Goal: Task Accomplishment & Management: Manage account settings

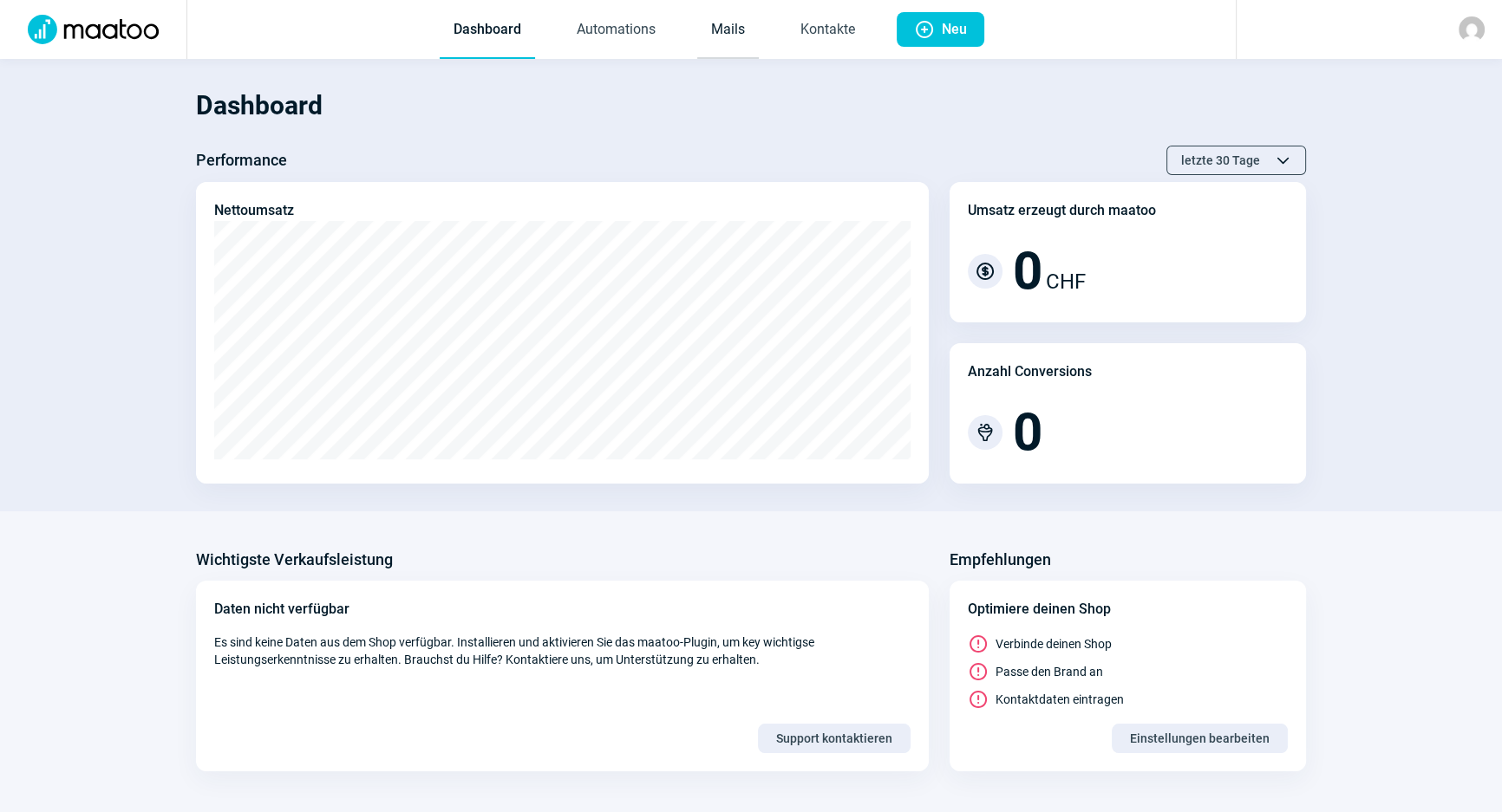
click at [720, 40] on link "Mails" at bounding box center [728, 31] width 62 height 58
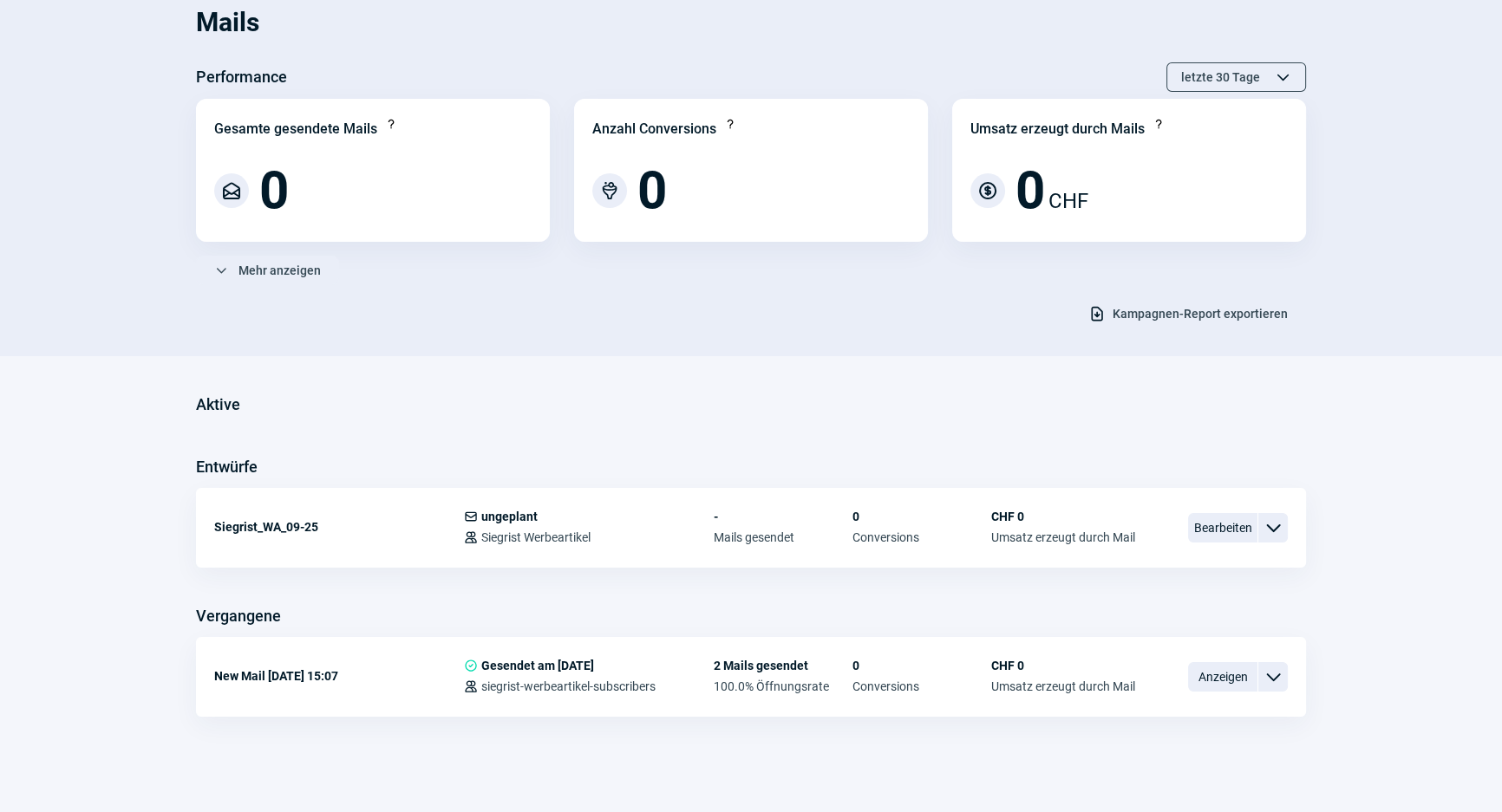
scroll to position [85, 0]
click at [1231, 526] on span "Bearbeiten" at bounding box center [1223, 526] width 70 height 30
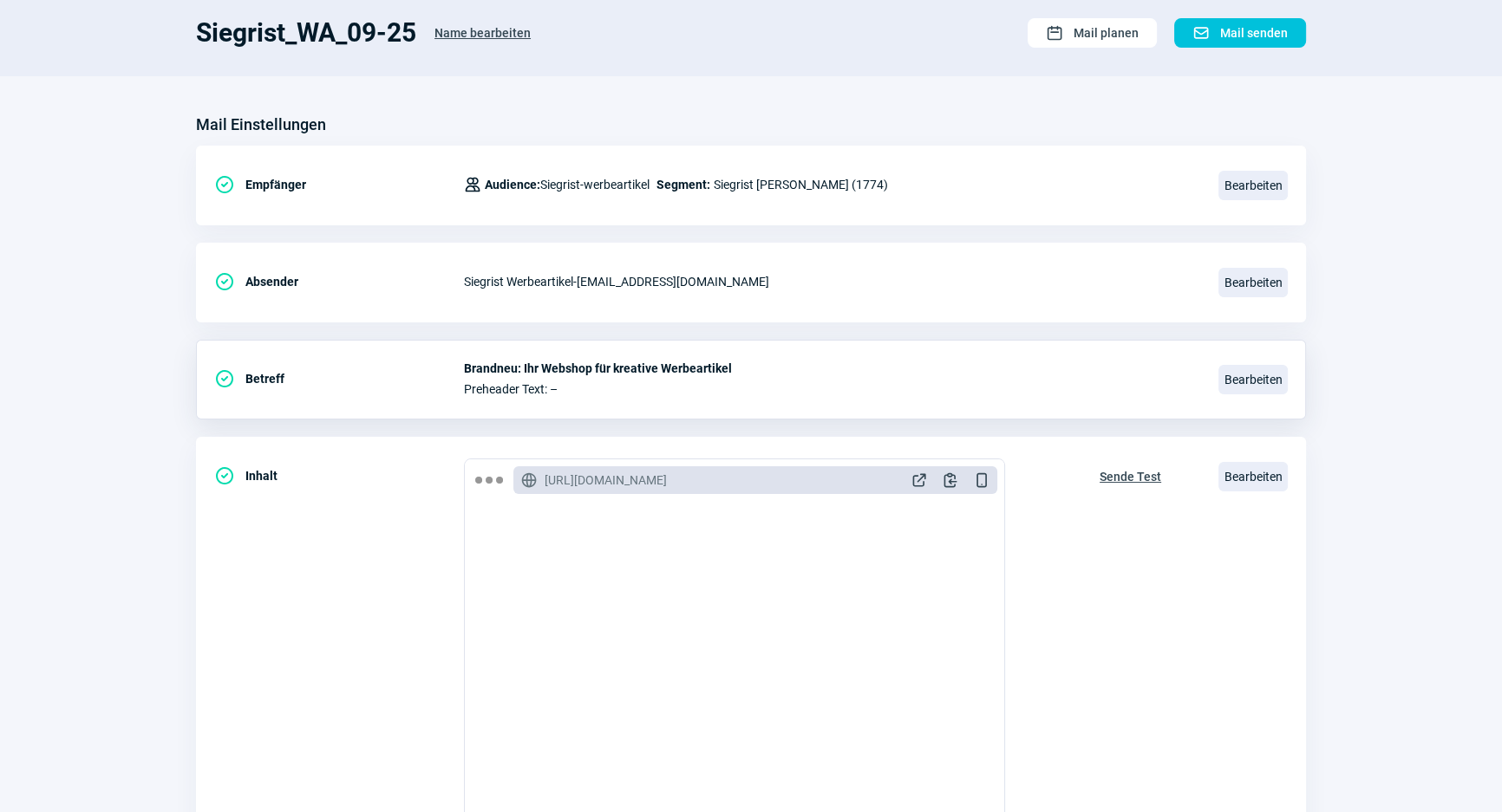
scroll to position [157, 0]
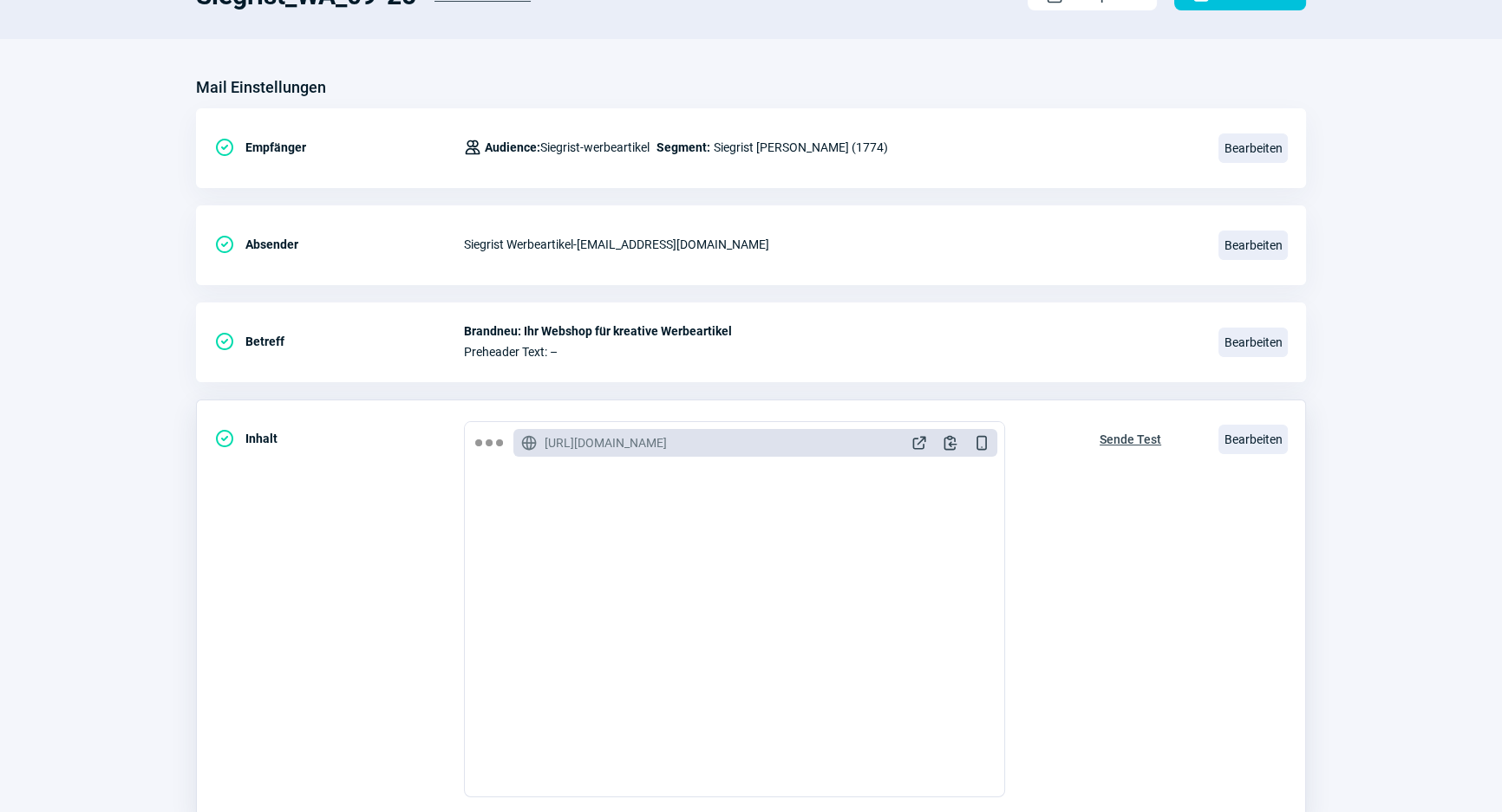
click at [1133, 528] on div "Sende Test" at bounding box center [1130, 609] width 98 height 377
click at [1255, 235] on span "Bearbeiten" at bounding box center [1252, 245] width 70 height 30
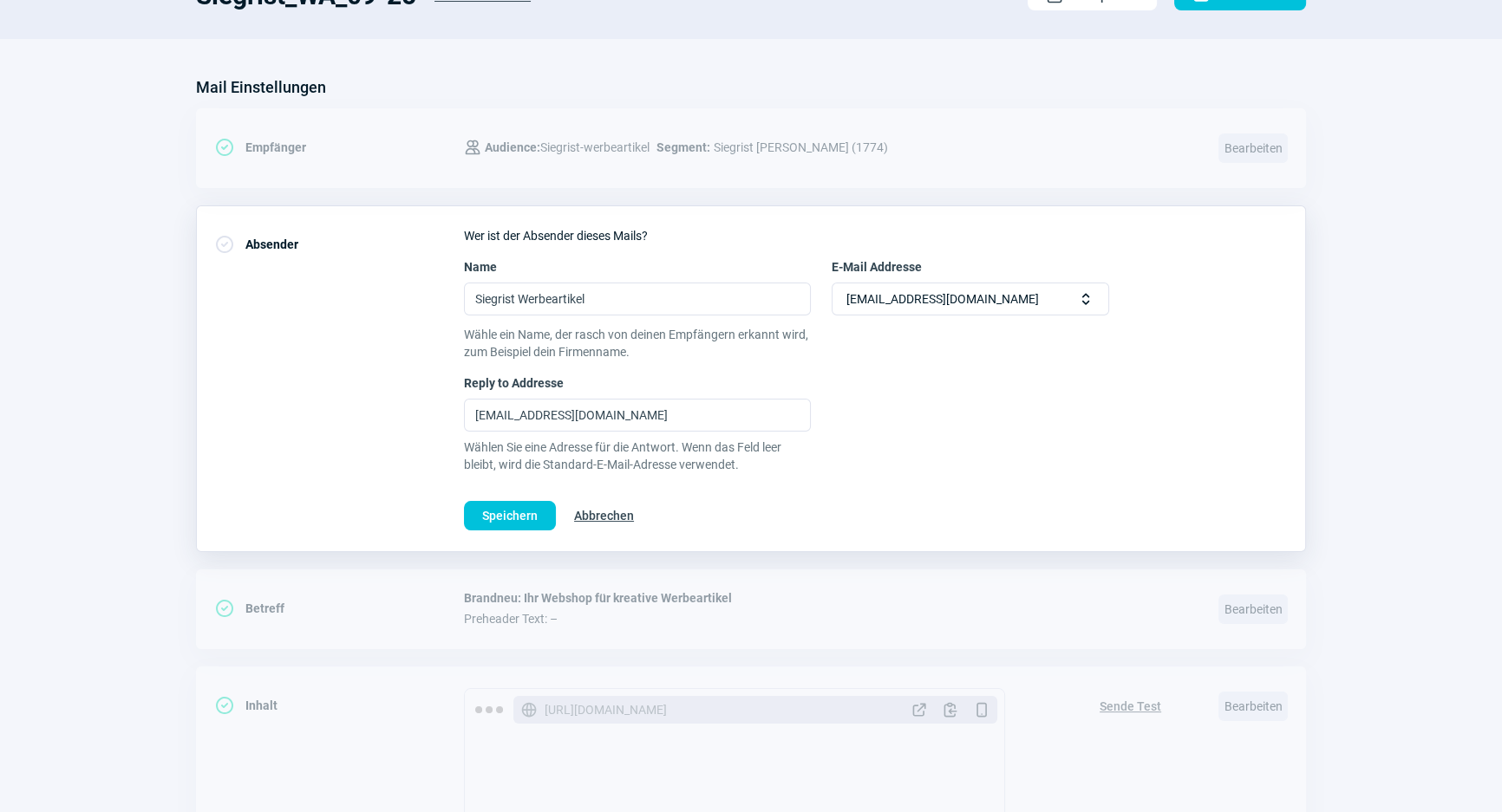
click at [1088, 290] on span "Selector icon" at bounding box center [1085, 298] width 17 height 17
drag, startPoint x: 695, startPoint y: 410, endPoint x: 194, endPoint y: 407, distance: 501.0
click at [194, 407] on section "Mail Einstellungen CheckCircle icon Empfänger Users icon Audience: Siegrist-wer…" at bounding box center [751, 637] width 1502 height 1197
click at [635, 423] on input "newsletter@siegrist-werbeartikel.ch" at bounding box center [637, 414] width 347 height 33
click at [694, 418] on input "newsletter@siegrist-werbeartikel.ch" at bounding box center [637, 414] width 347 height 33
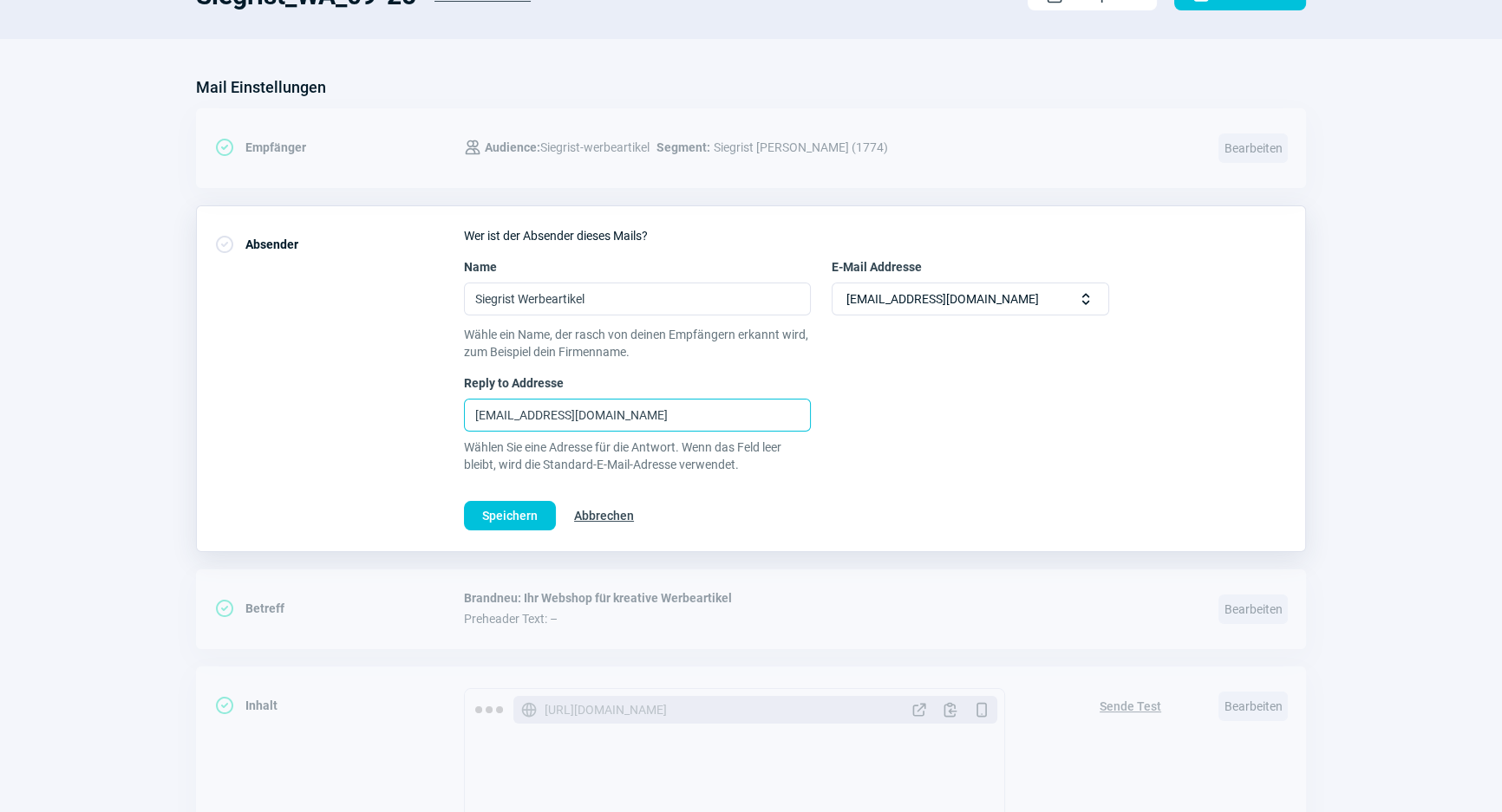
drag, startPoint x: 649, startPoint y: 410, endPoint x: 499, endPoint y: 367, distance: 156.0
click at [424, 390] on div "CheckCircle icon Absender Wer ist der Absender dieses Mails? Name Siegrist Werb…" at bounding box center [751, 379] width 1109 height 347
click at [945, 283] on span "newsletter@siegrist-werbeartikel.ch" at bounding box center [942, 298] width 193 height 31
click at [947, 302] on span "newsletter@siegrist-werbeartikel.ch" at bounding box center [942, 298] width 193 height 31
click at [605, 507] on span "Abbrechen" at bounding box center [603, 516] width 60 height 28
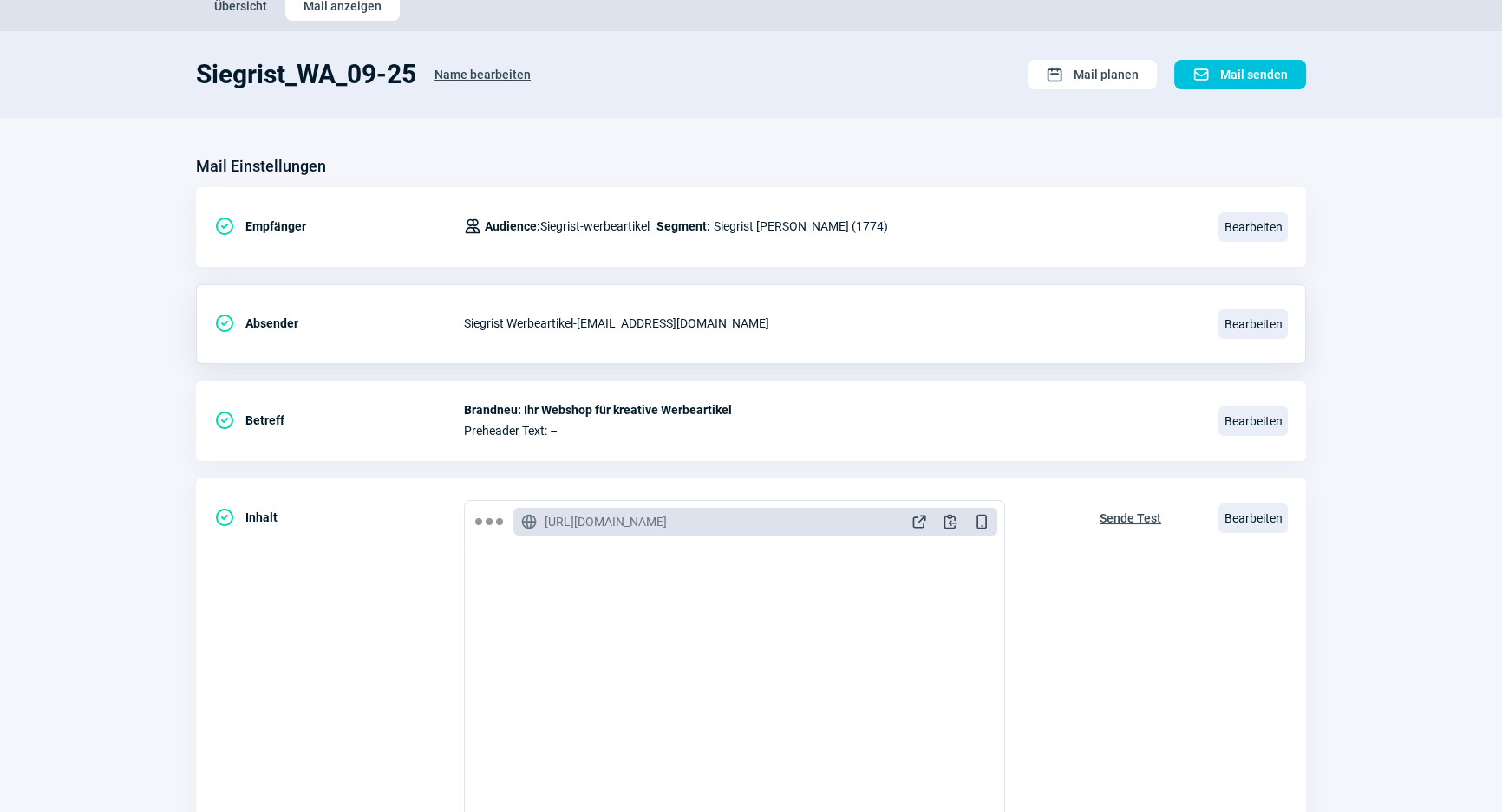
scroll to position [0, 0]
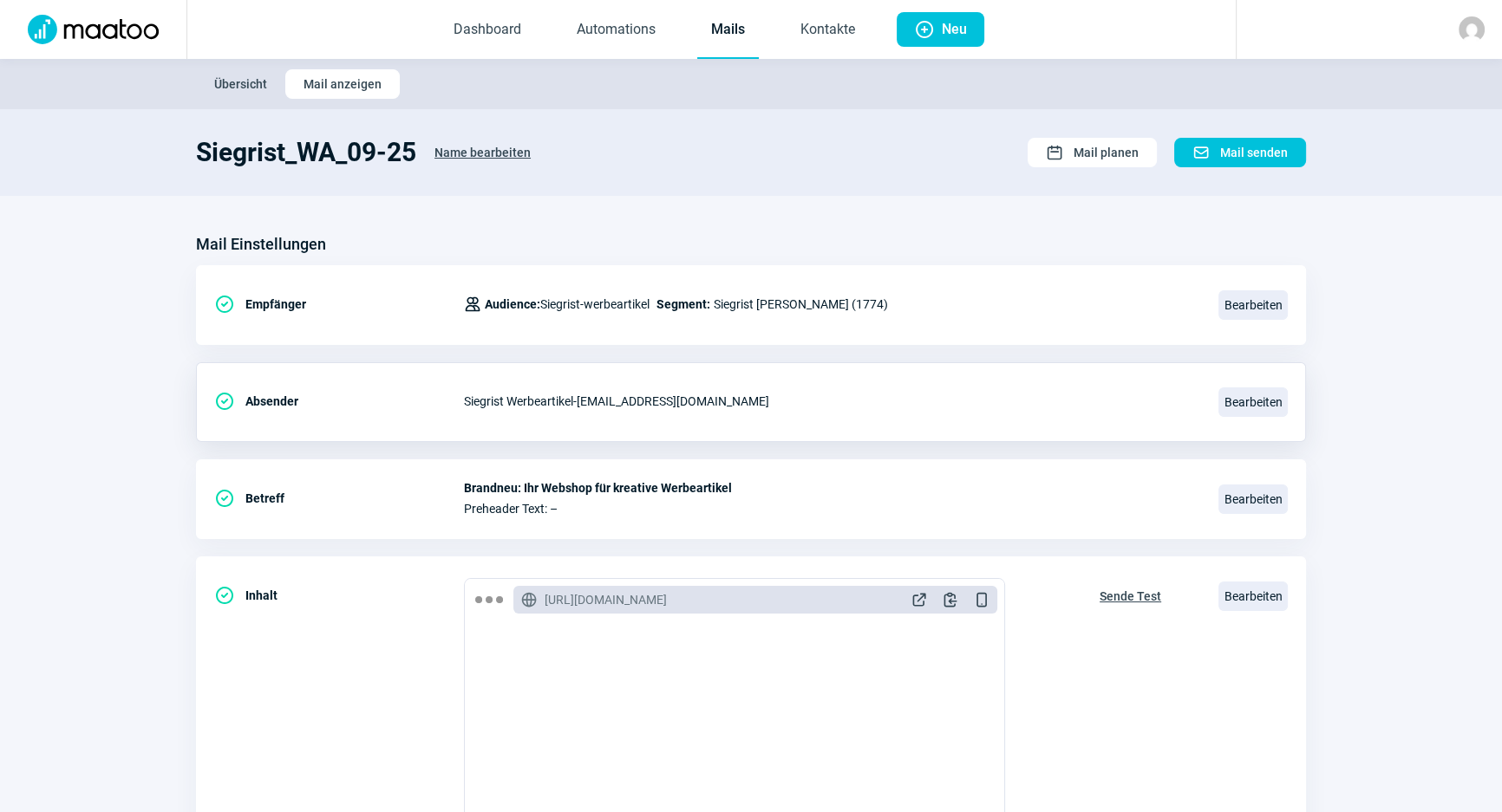
click at [709, 36] on link "Mails" at bounding box center [728, 31] width 62 height 58
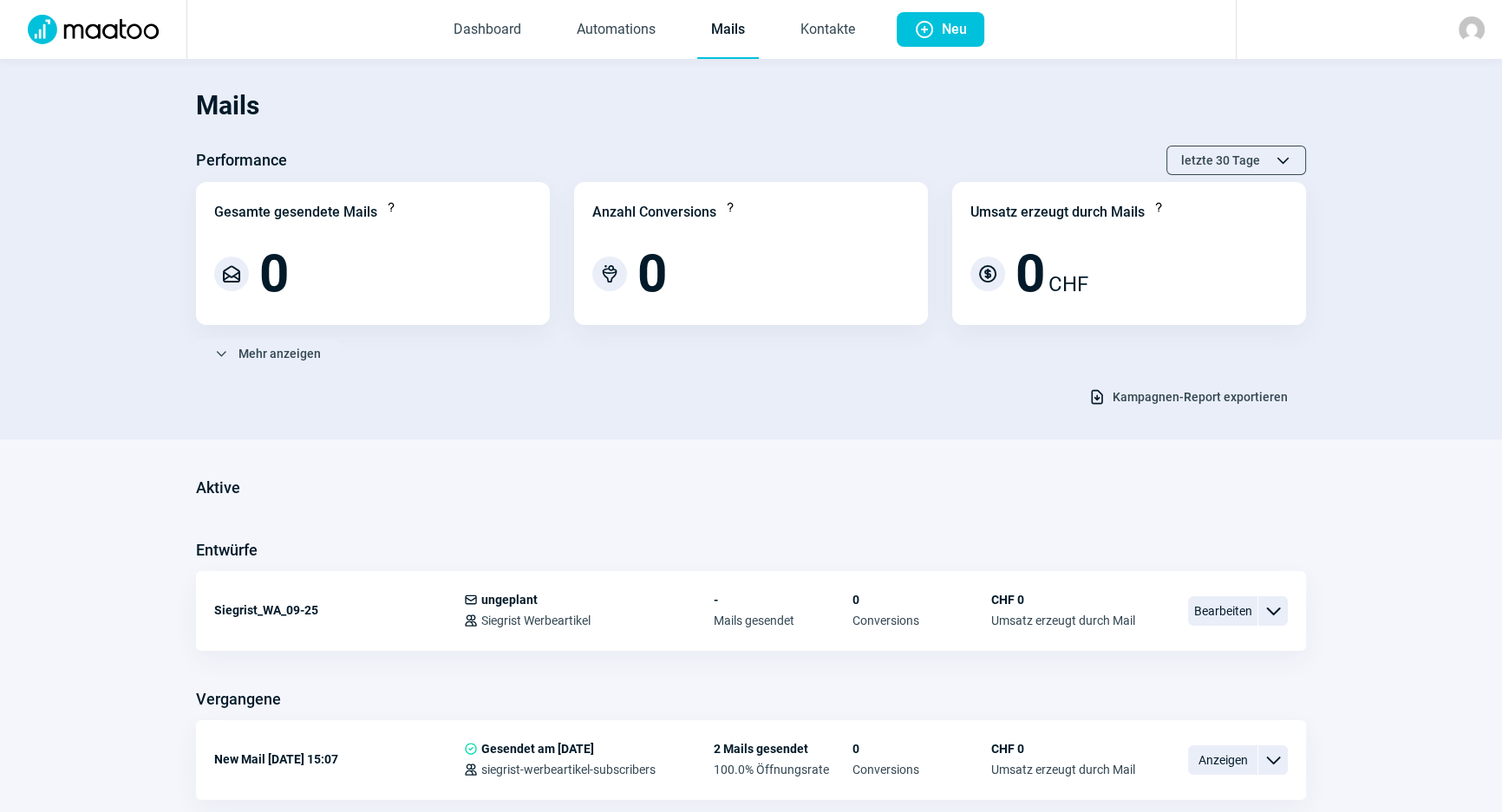
click at [1323, 21] on img at bounding box center [1471, 30] width 26 height 26
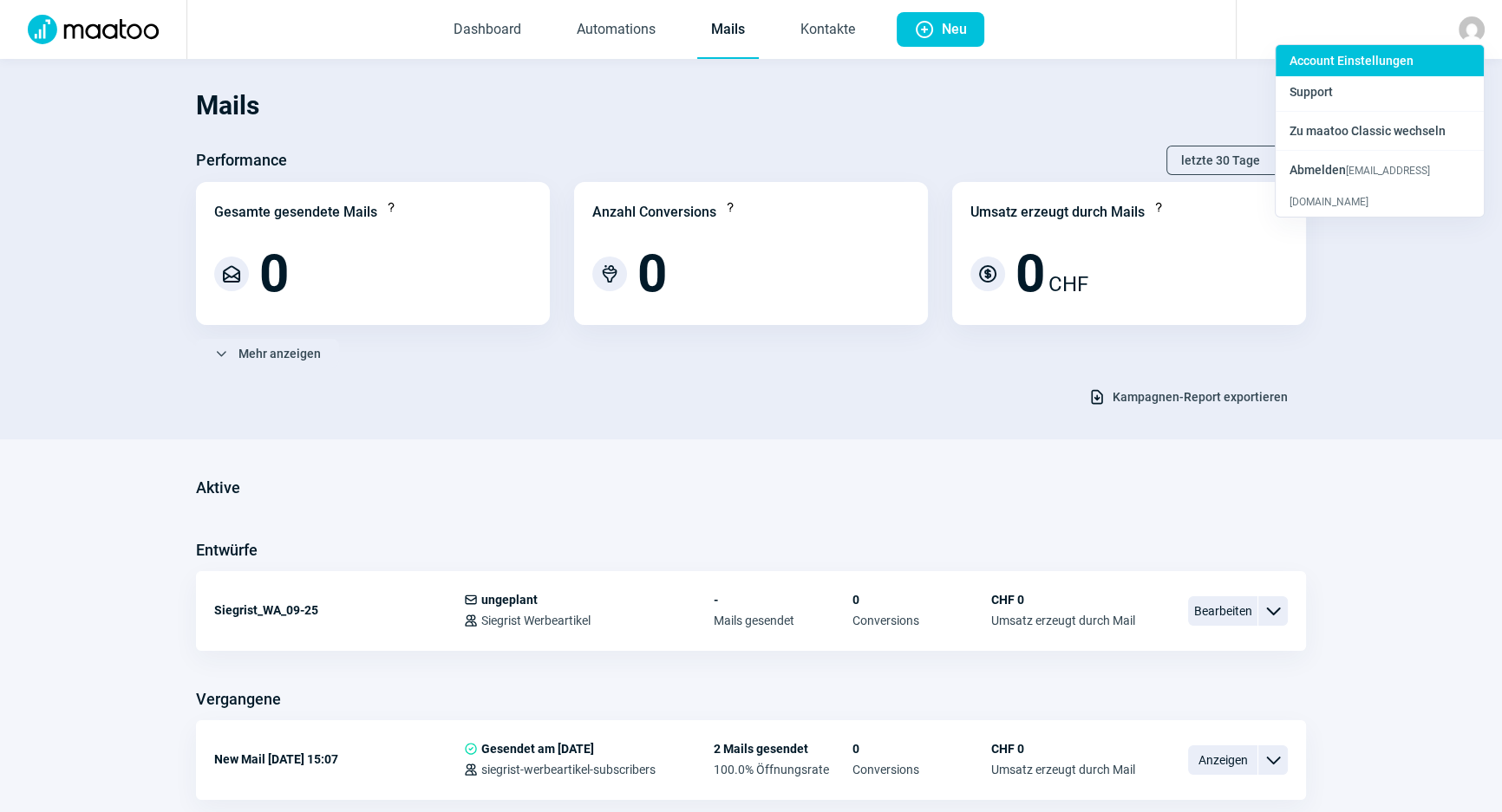
click at [1323, 47] on div "Account Einstellungen" at bounding box center [1379, 60] width 208 height 31
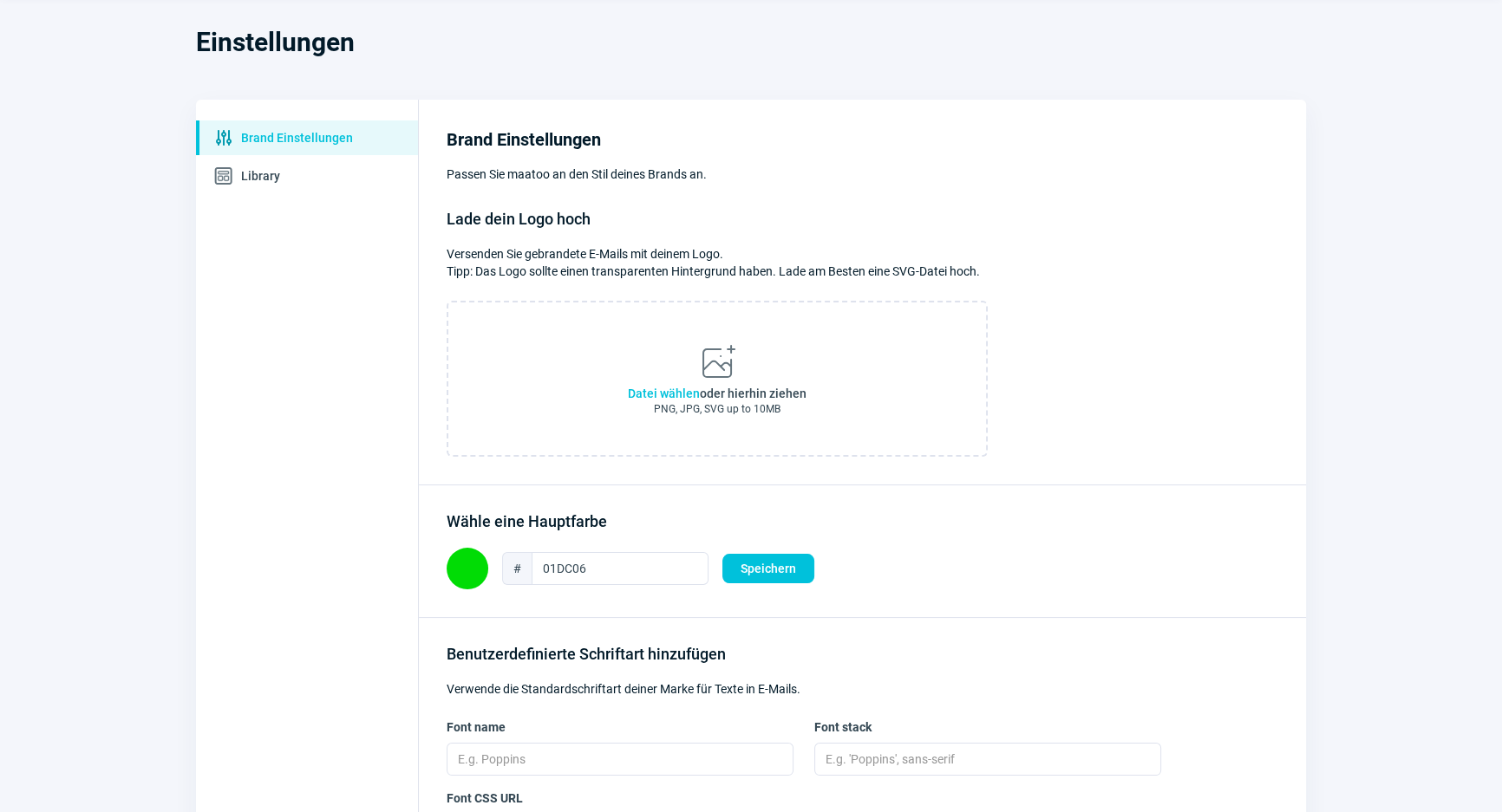
scroll to position [62, 0]
click at [301, 189] on span "Template icon Library" at bounding box center [306, 177] width 222 height 35
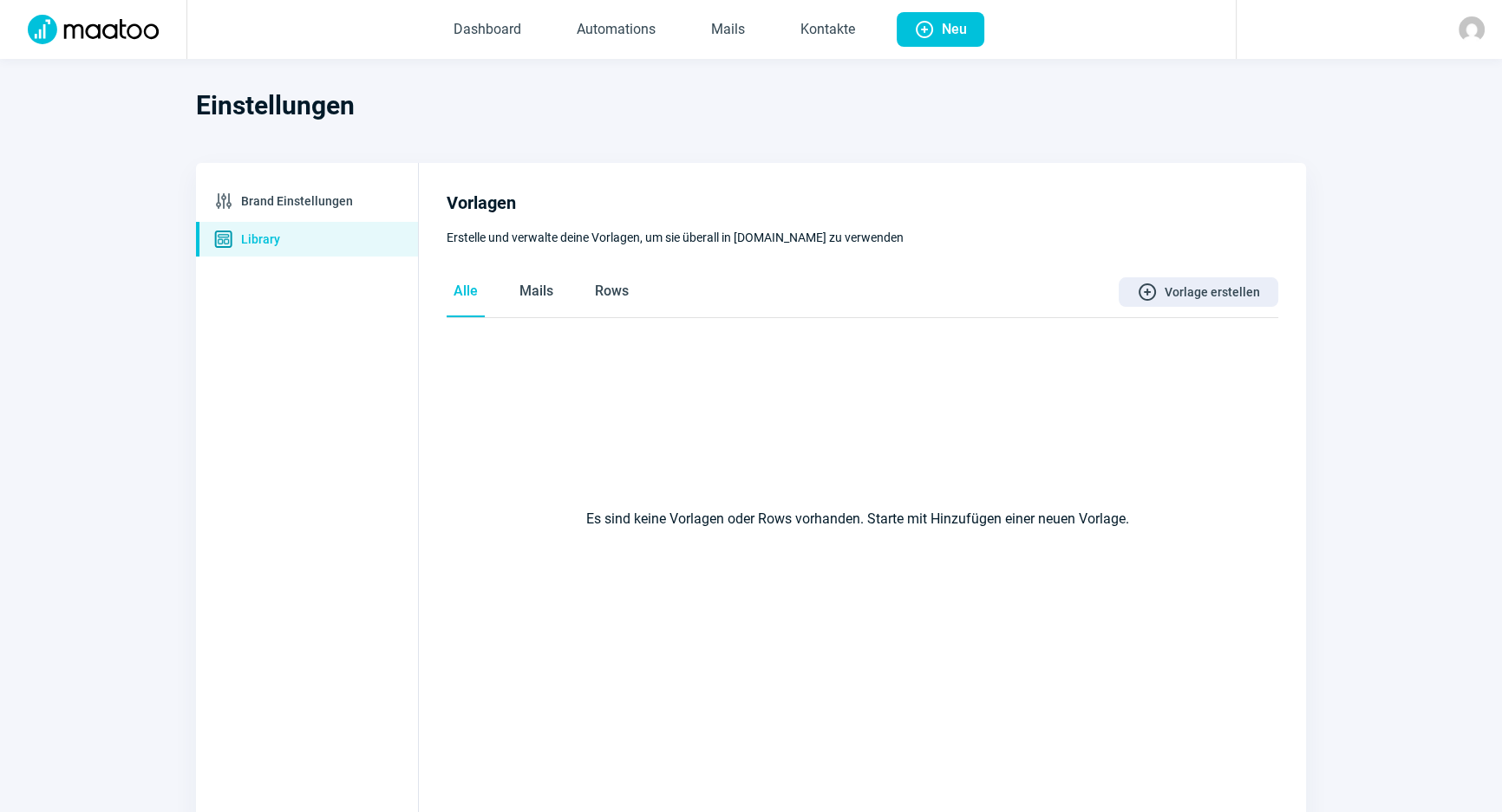
click at [1323, 35] on img at bounding box center [1471, 30] width 26 height 26
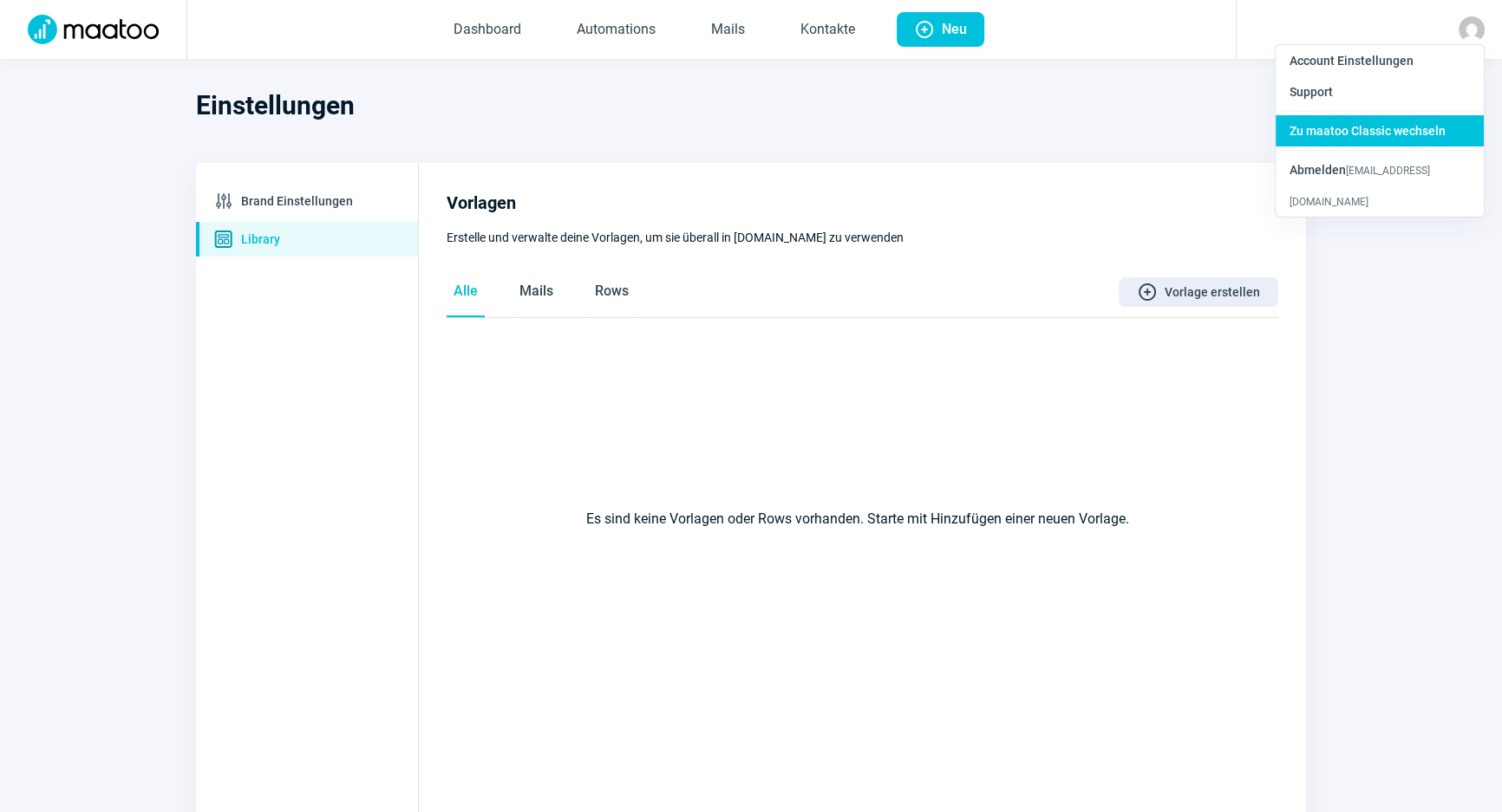
click at [1323, 125] on span "Zu maatoo Classic wechseln" at bounding box center [1367, 131] width 156 height 14
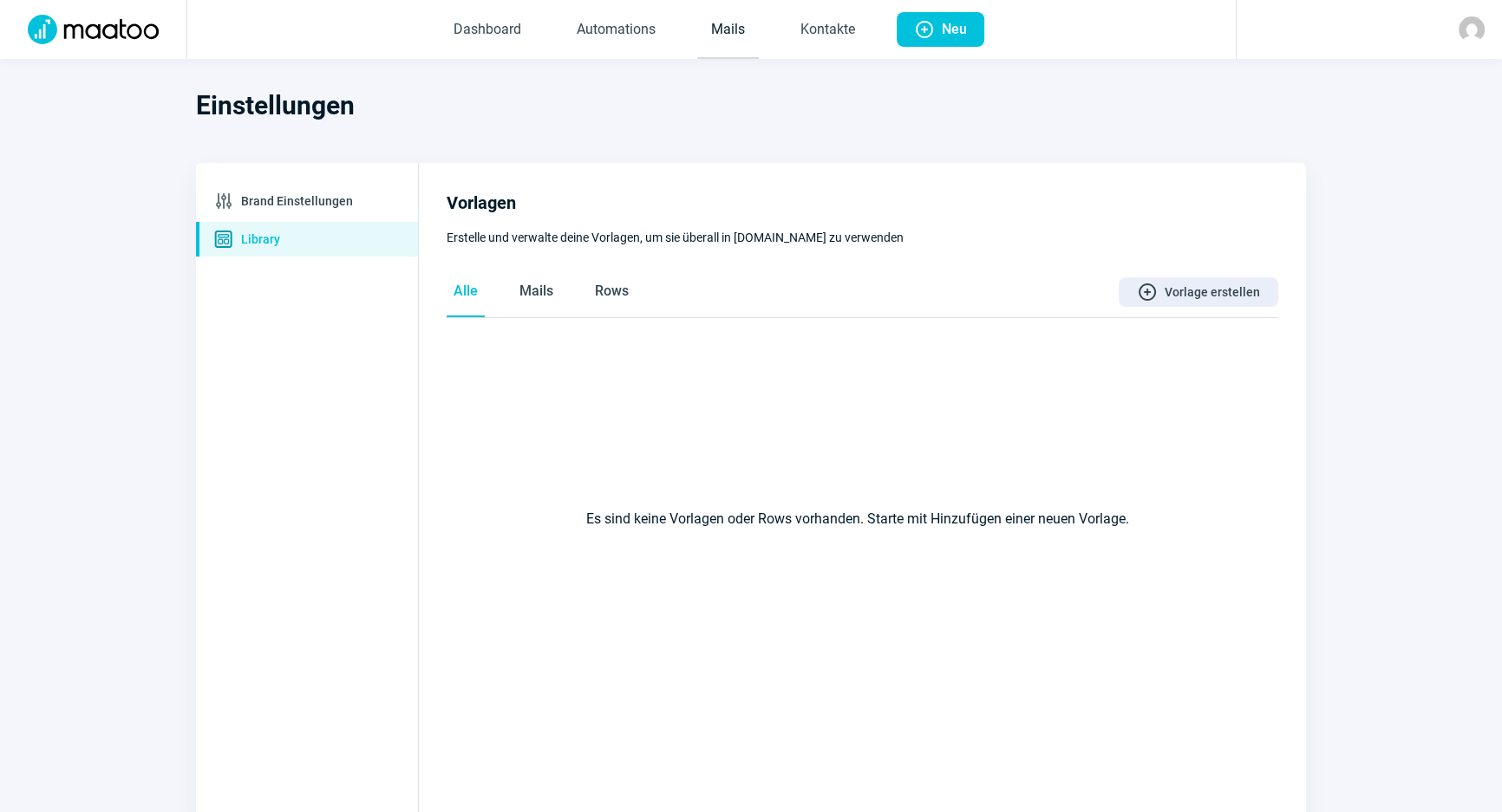
click at [725, 18] on link "Mails" at bounding box center [728, 31] width 62 height 58
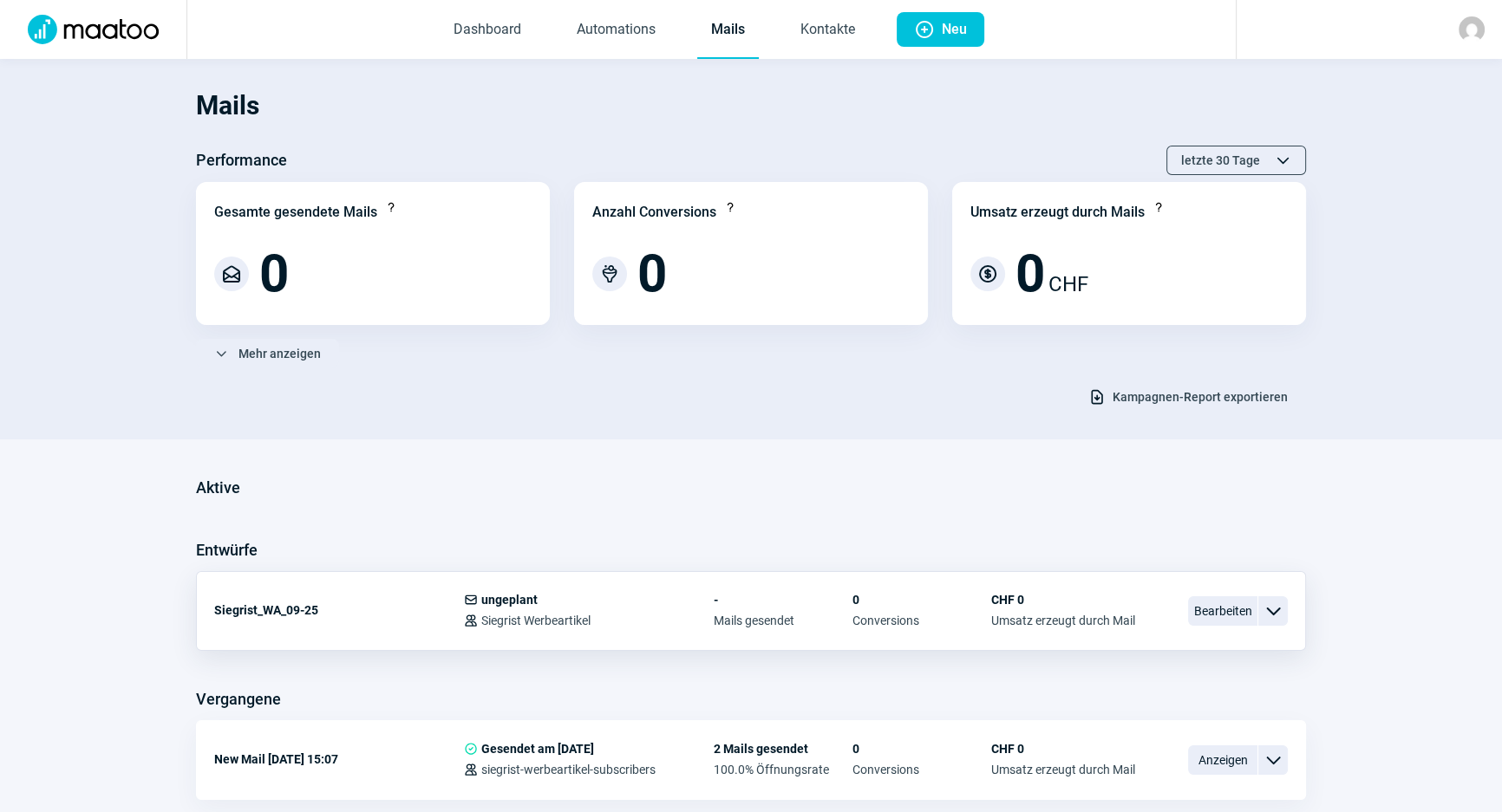
scroll to position [78, 0]
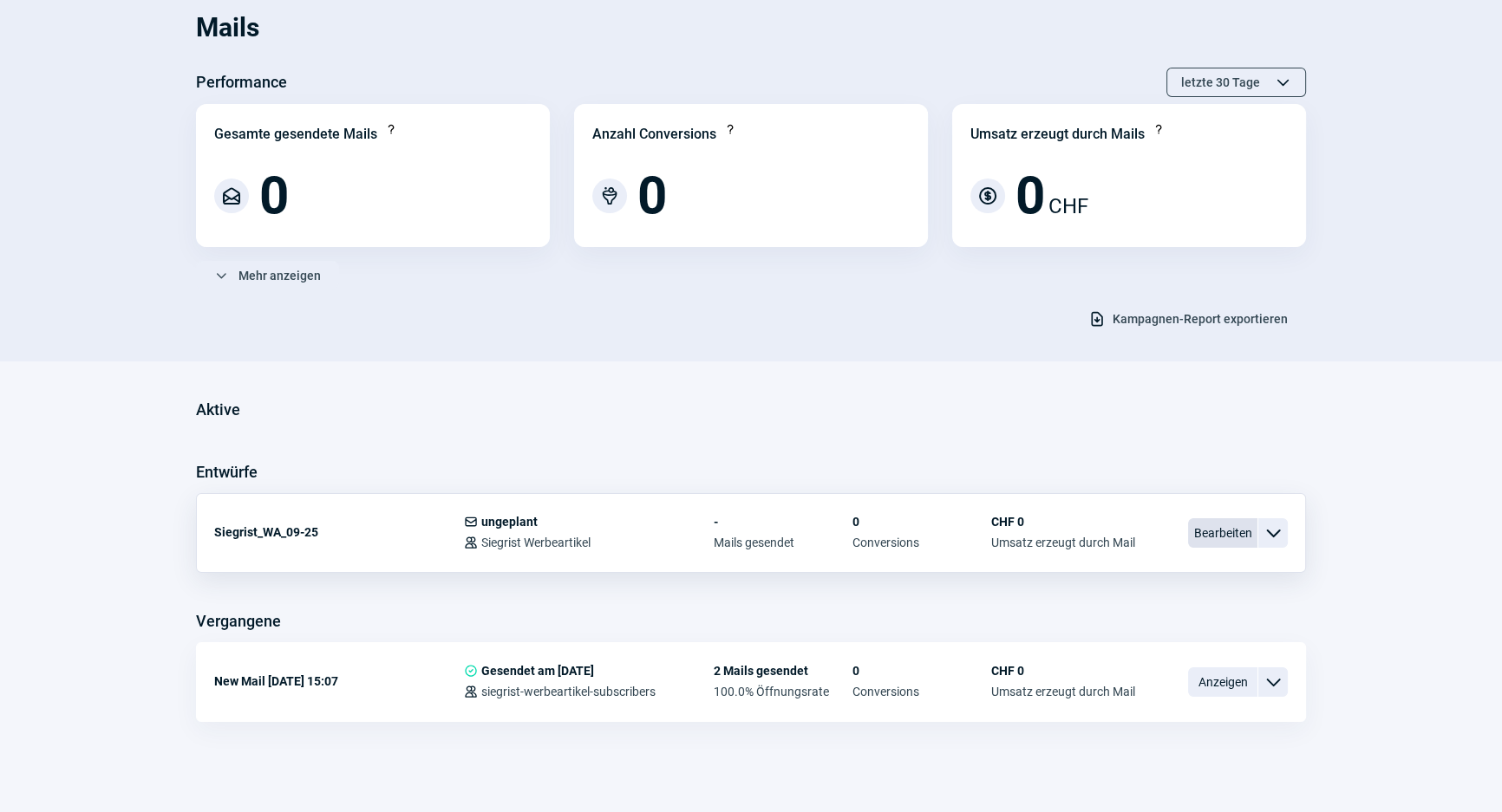
click at [1204, 538] on span "Bearbeiten" at bounding box center [1223, 534] width 70 height 30
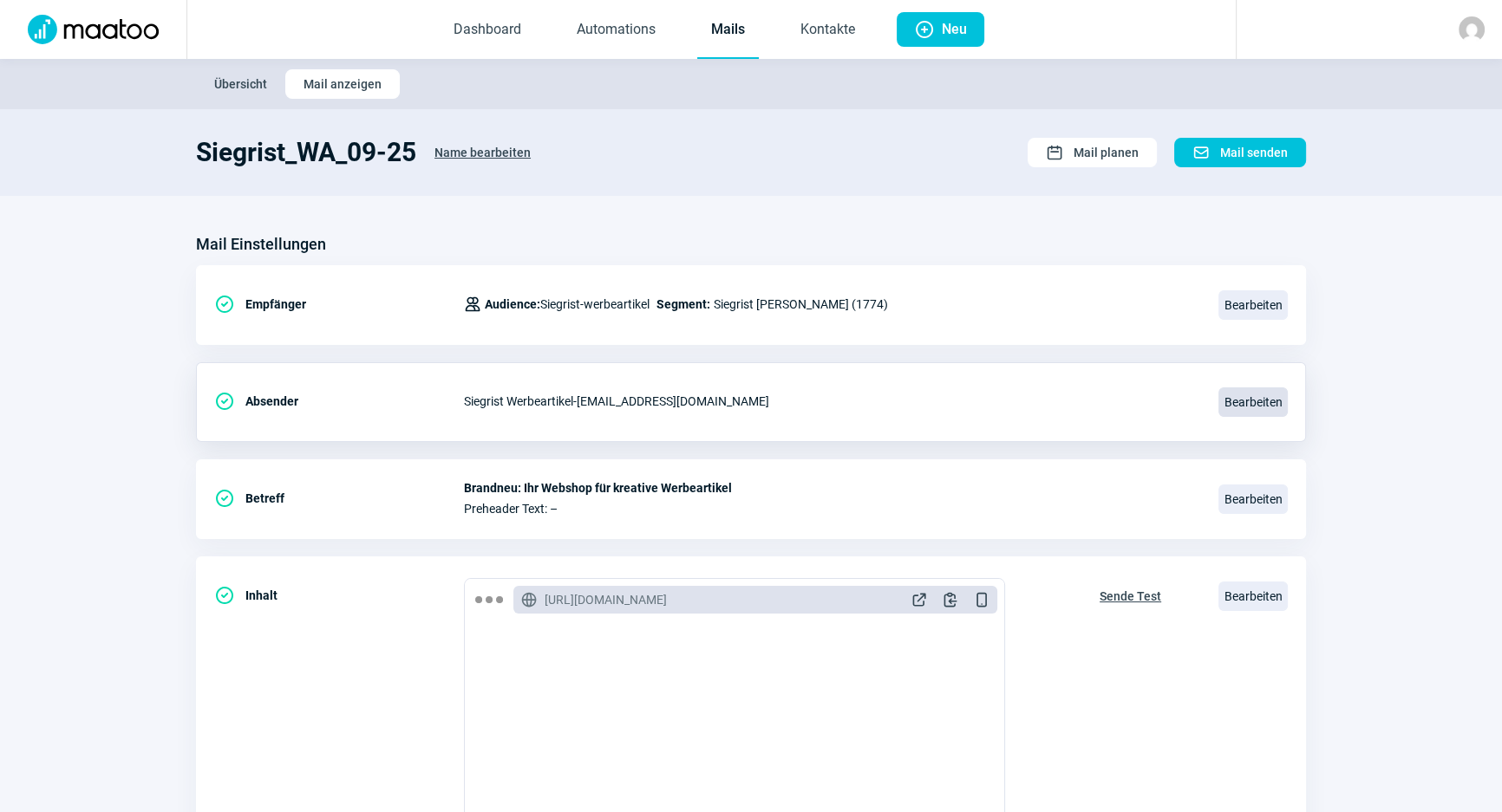
click at [1256, 408] on span "Bearbeiten" at bounding box center [1252, 403] width 70 height 30
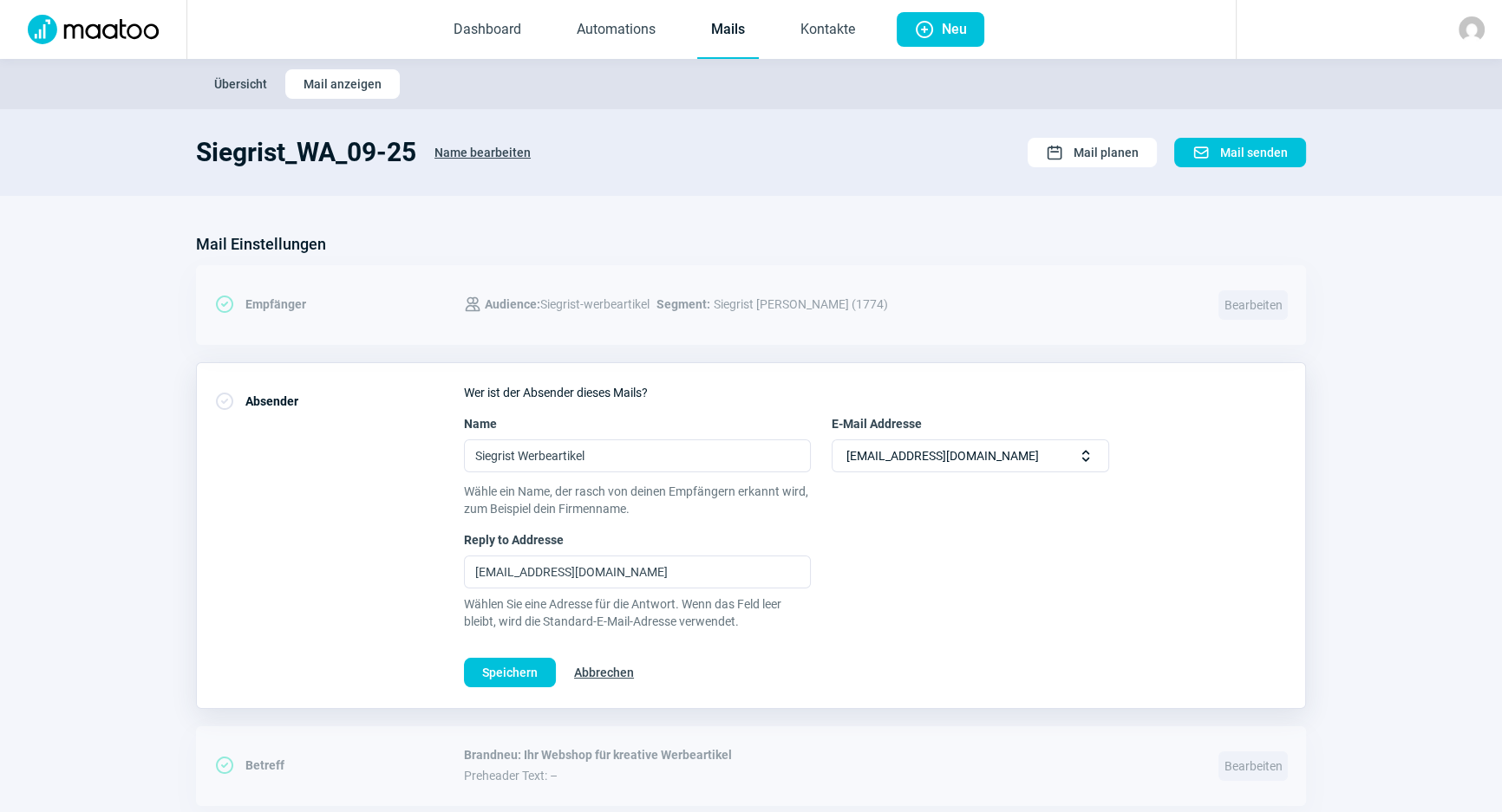
click at [963, 443] on span "newsletter@siegrist-werbeartikel.ch" at bounding box center [942, 455] width 193 height 31
click at [958, 457] on span "newsletter@siegrist-werbeartikel.ch" at bounding box center [942, 455] width 193 height 31
click at [970, 453] on span "newsletter@siegrist-werbeartikel.ch" at bounding box center [942, 455] width 193 height 31
drag, startPoint x: 704, startPoint y: 573, endPoint x: 237, endPoint y: 512, distance: 471.0
click at [231, 512] on div "CheckCircle icon Absender Wer ist der Absender dieses Mails? Name Siegrist Werb…" at bounding box center [751, 536] width 1109 height 347
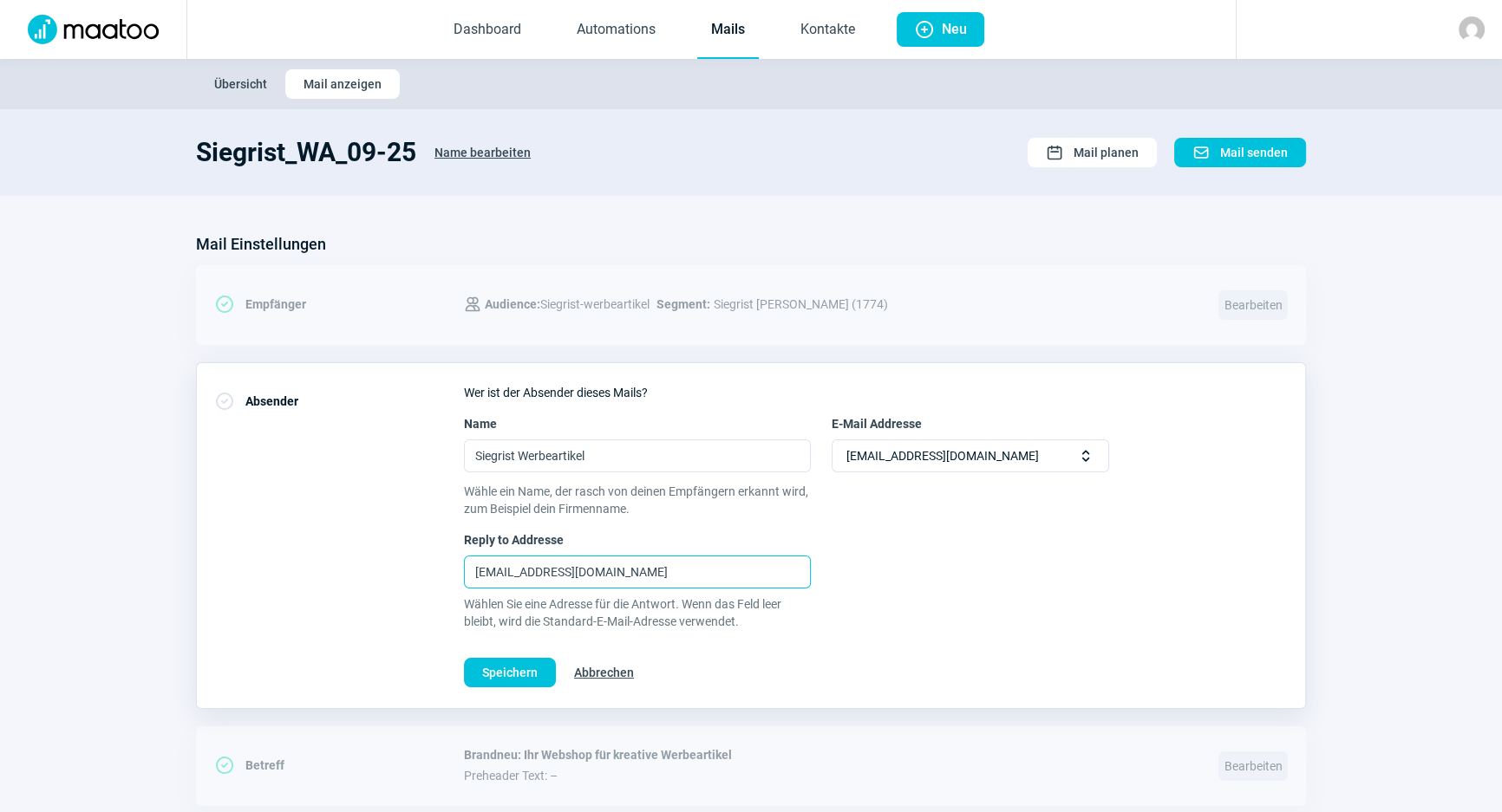
click at [684, 568] on input "newsletter@siegrist-werbeartikel.ch" at bounding box center [637, 571] width 347 height 33
click at [1088, 459] on span "Selector icon" at bounding box center [1085, 455] width 17 height 17
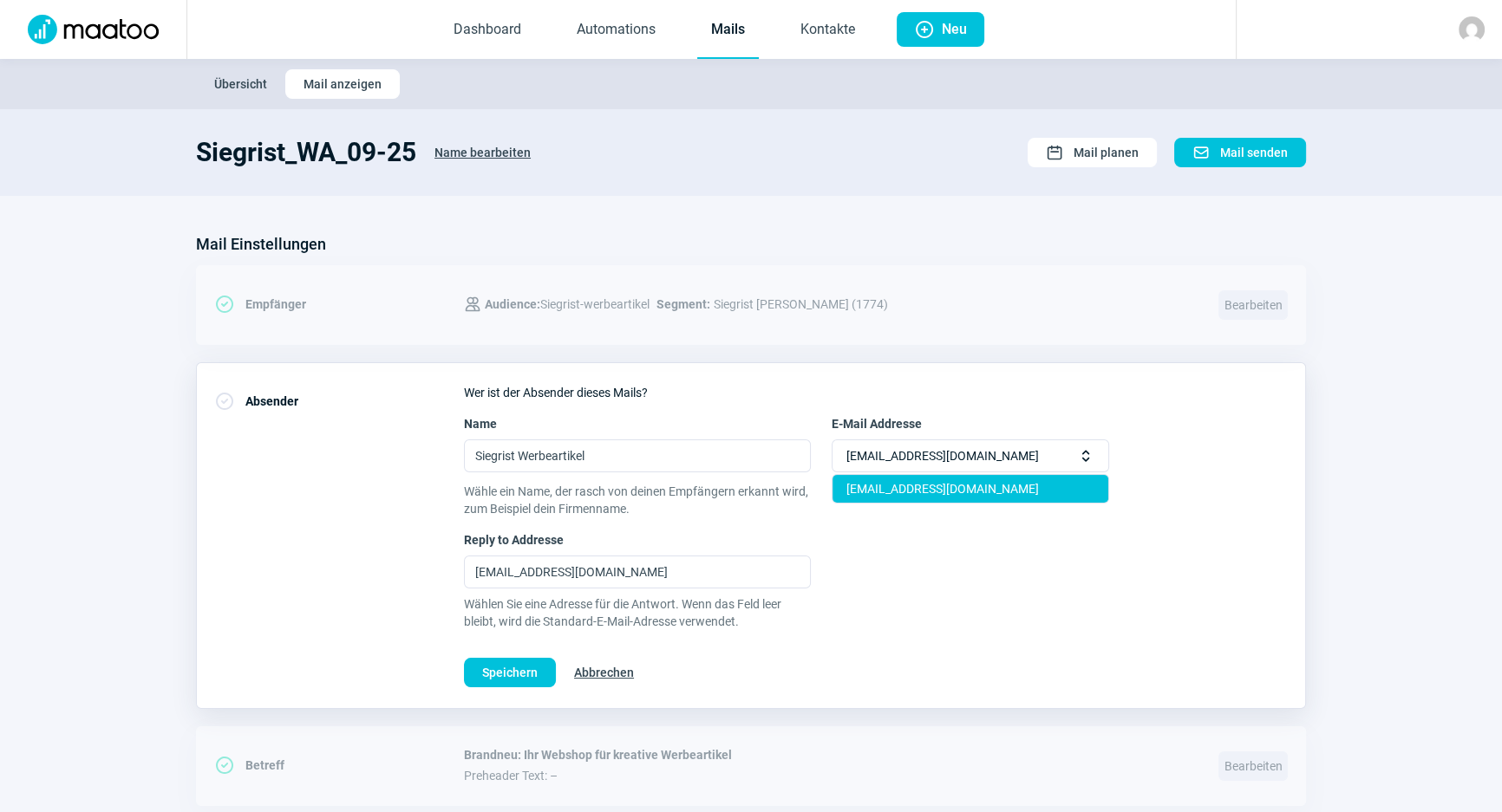
click at [1017, 488] on div "newsletter@siegrist-werbeartikel.ch" at bounding box center [969, 489] width 275 height 28
click at [1050, 511] on div "Wer ist der Absender dieses Mails? Name Siegrist Werbeartikel E-Mail Addresse n…" at bounding box center [876, 535] width 824 height 303
click at [604, 676] on span "Abbrechen" at bounding box center [603, 673] width 60 height 28
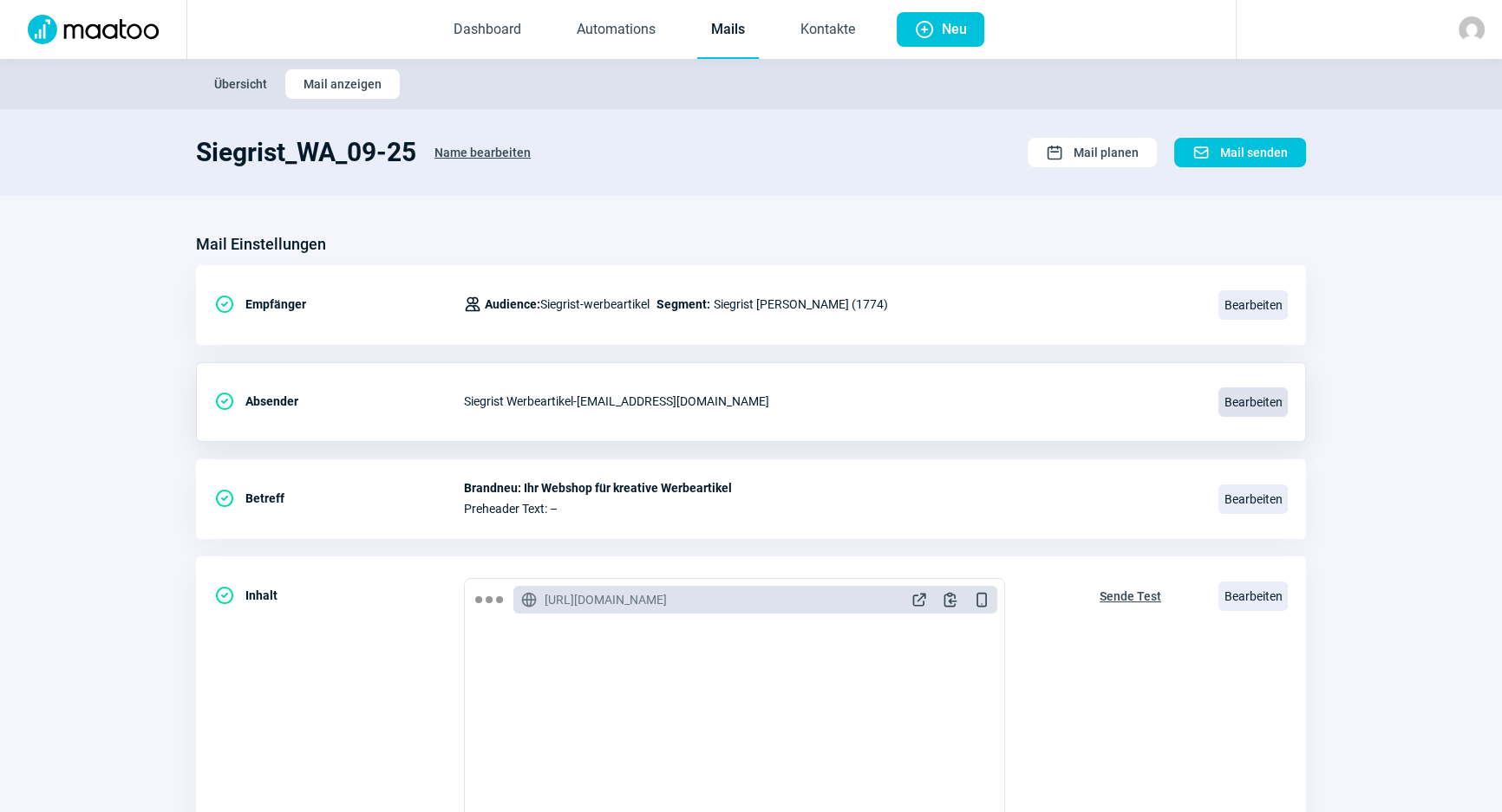
click at [1249, 405] on span "Bearbeiten" at bounding box center [1252, 403] width 70 height 30
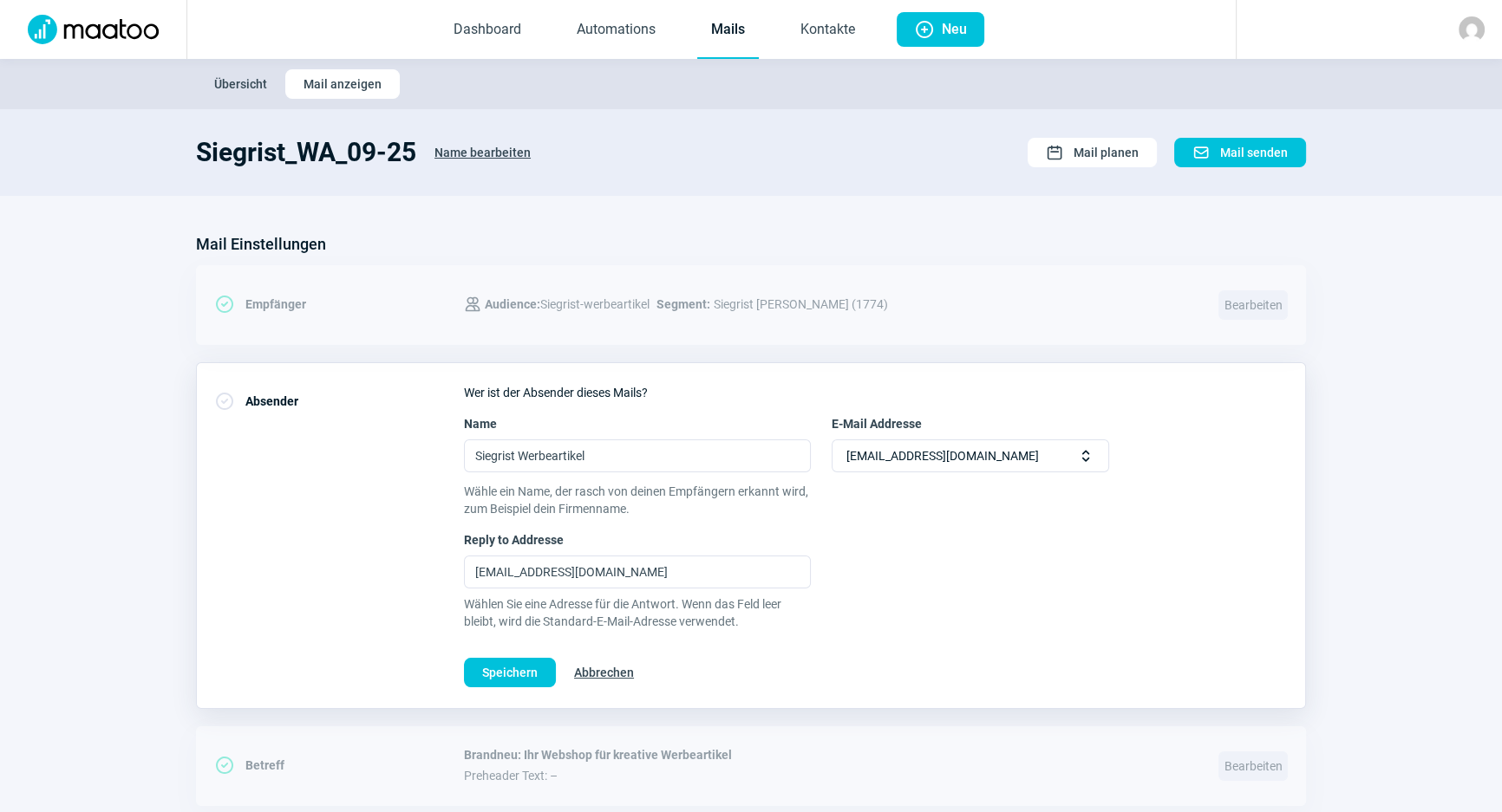
click at [745, 19] on link "Mails" at bounding box center [728, 31] width 62 height 58
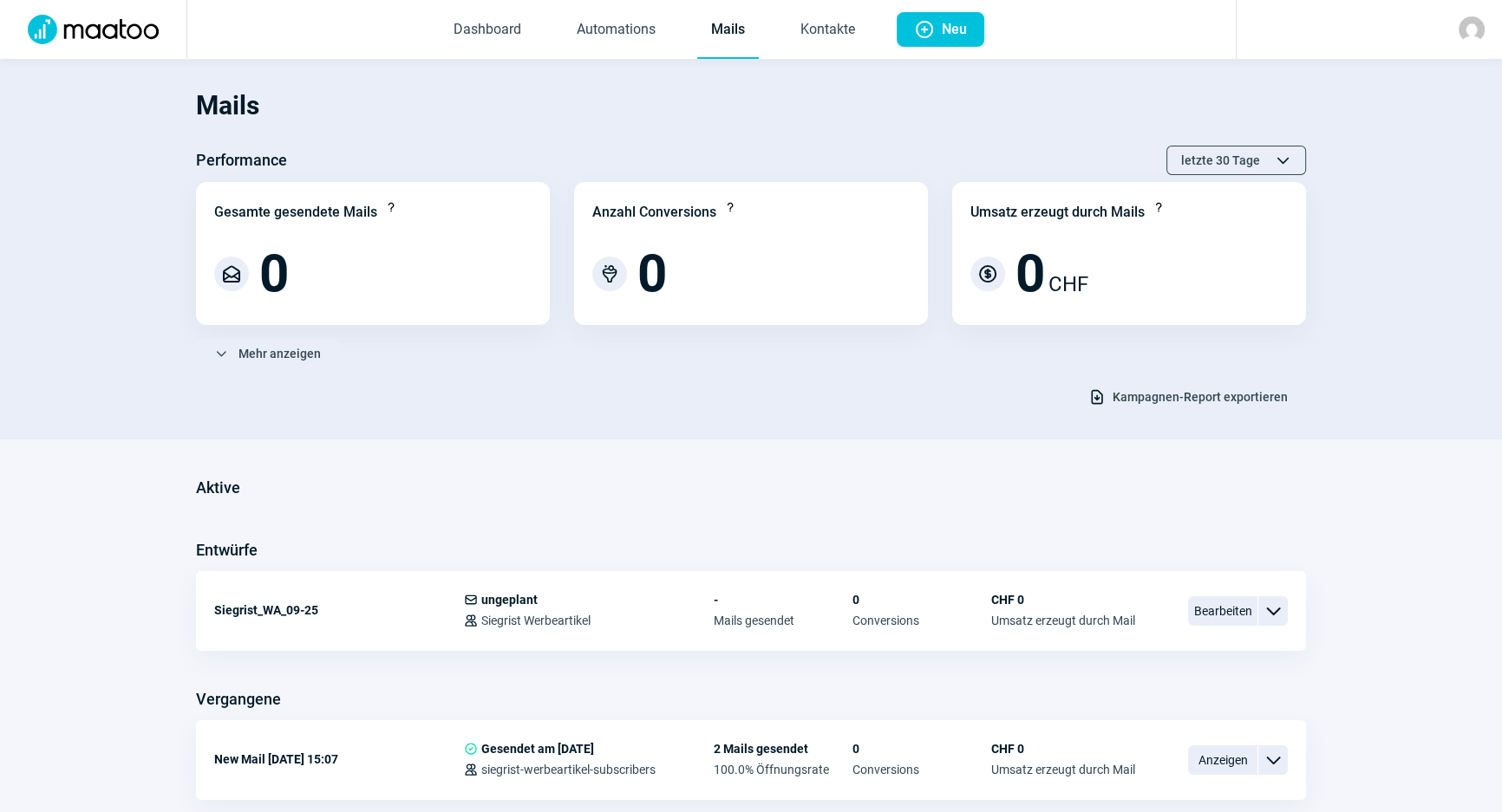
click at [725, 157] on div "Performance letzte 30 Tage ChevronUp icon ChevronDown icon" at bounding box center [751, 161] width 1109 height 30
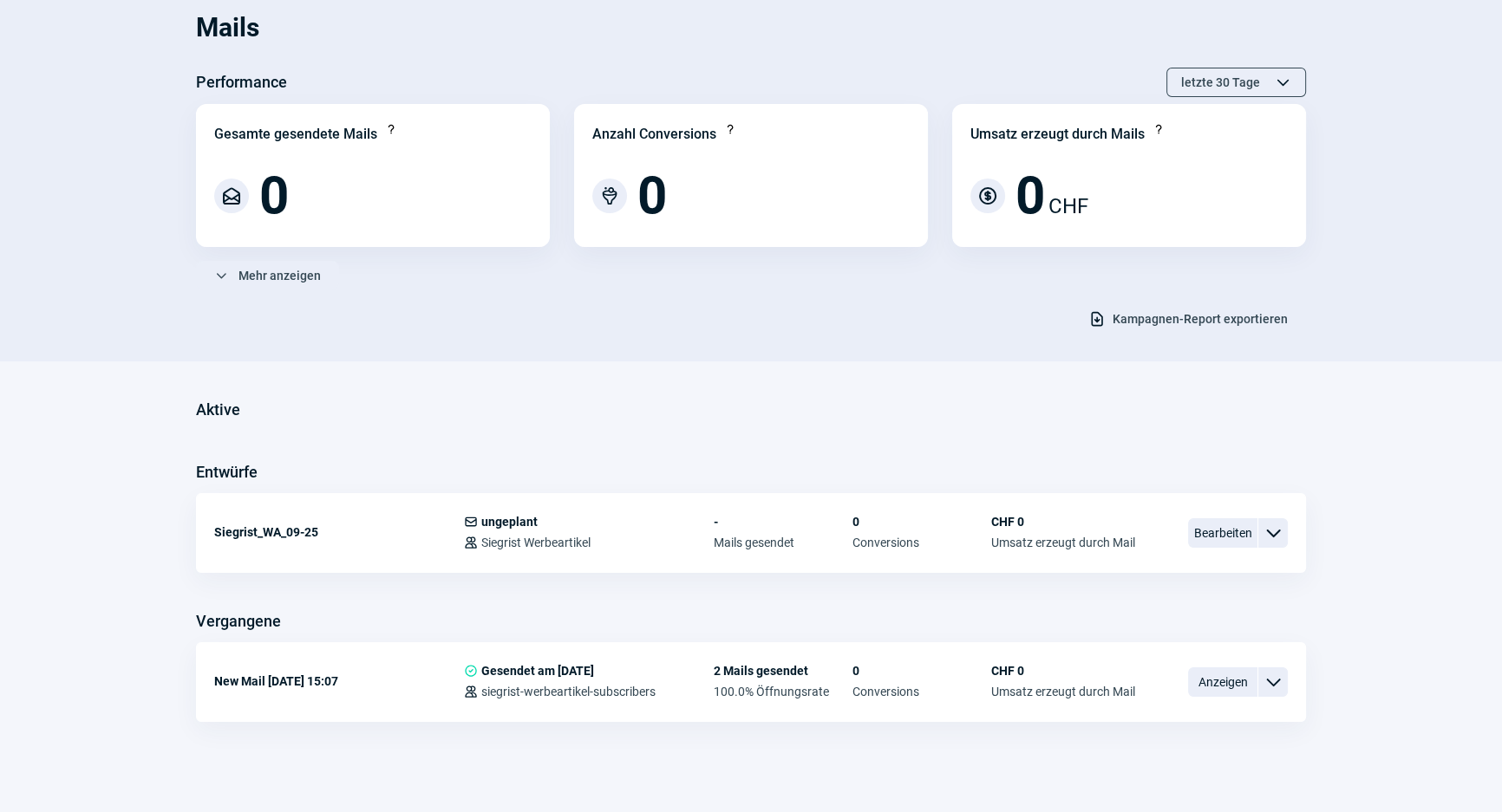
click at [1273, 603] on div "Aktive Entwürfe Siegrist_WA_09-25 Mail icon ungeplant Users icon Siegrist Werbe…" at bounding box center [751, 560] width 1109 height 326
click at [902, 422] on div "Aktive Entwürfe Siegrist_WA_09-25 Mail icon ungeplant Users icon Siegrist Werbe…" at bounding box center [751, 560] width 1109 height 326
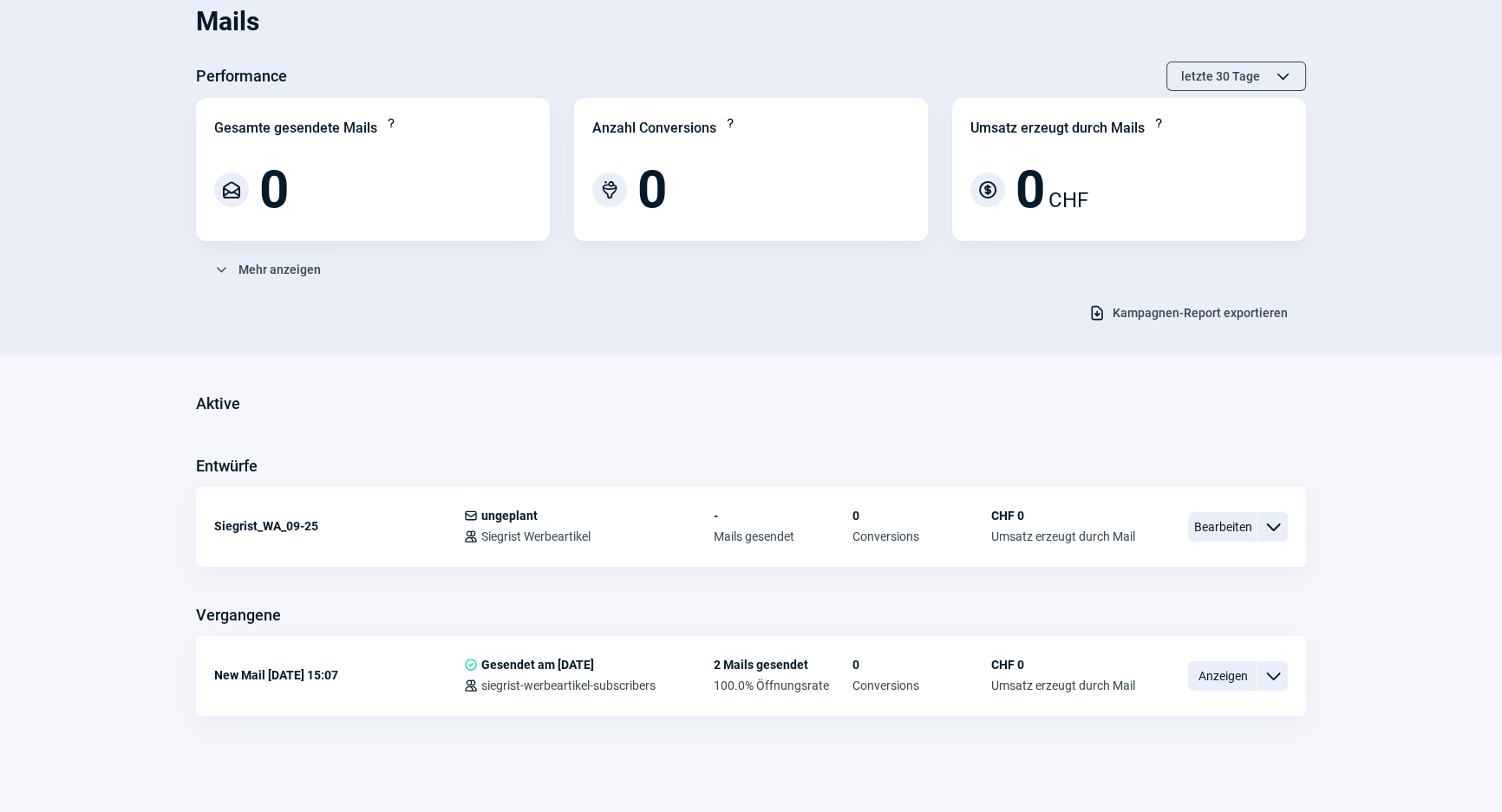
scroll to position [85, 0]
click at [1243, 528] on span "Bearbeiten" at bounding box center [1223, 526] width 70 height 30
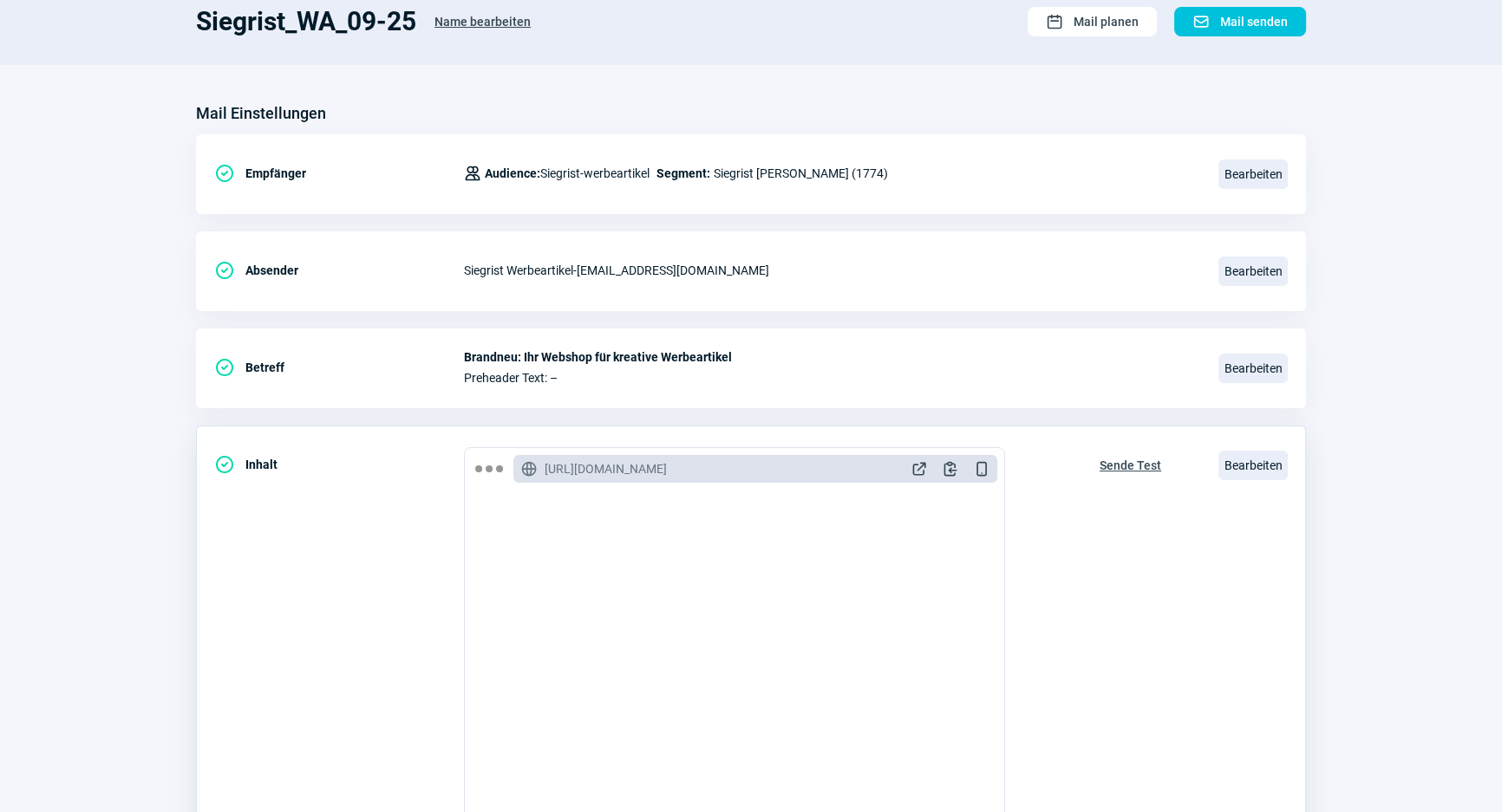
scroll to position [157, 0]
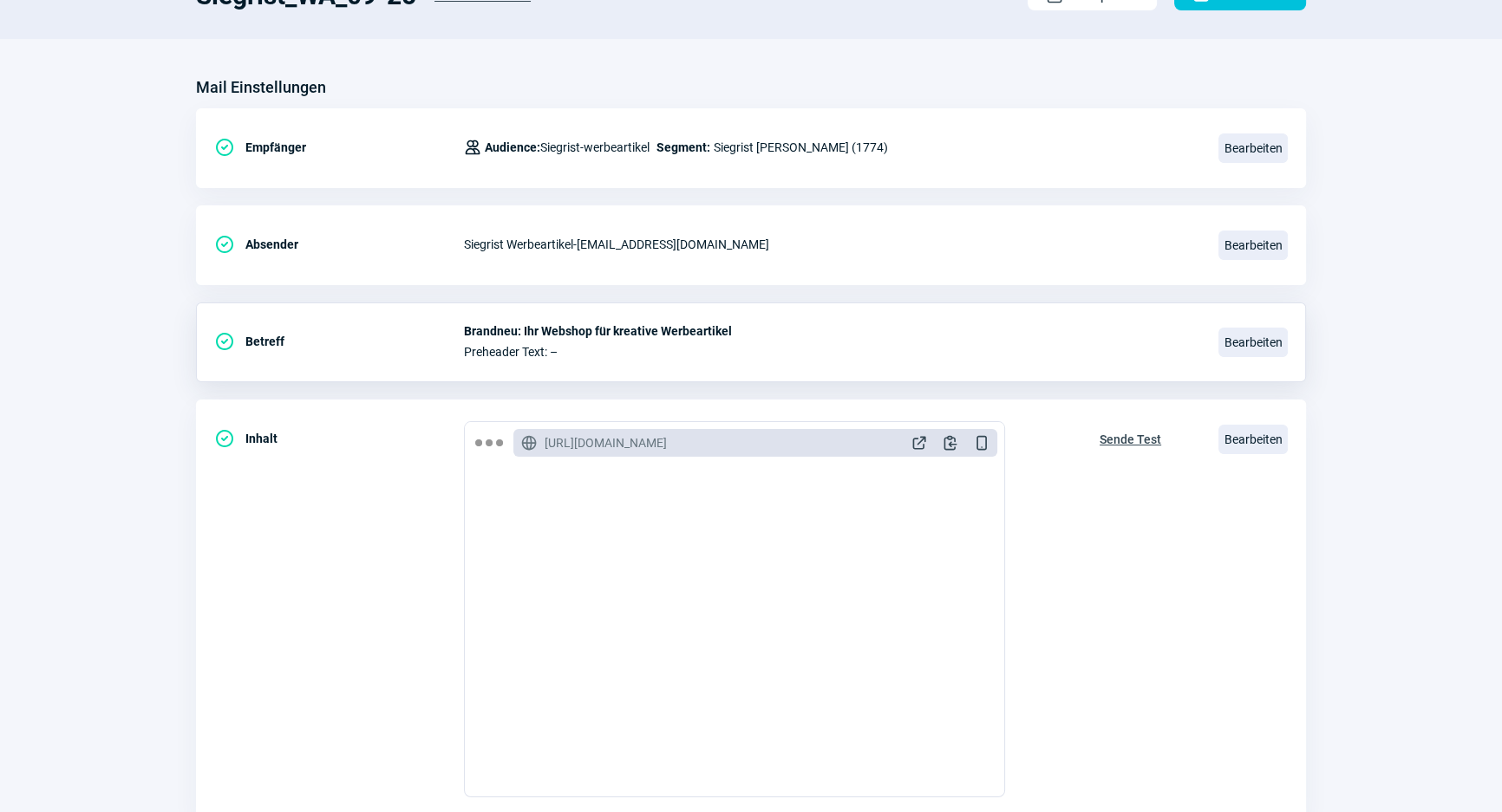
click at [1035, 362] on div "CheckCircle icon Betreff Brandneu: Ihr Webshop für kreative Werbeartikel Prehea…" at bounding box center [751, 342] width 1109 height 80
click at [1095, 309] on div "CheckCircle icon Betreff Brandneu: Ihr Webshop für kreative Werbeartikel Prehea…" at bounding box center [751, 342] width 1109 height 80
click at [1049, 234] on div "Siegrist Werbeartikel - newsletter@siegrist-werbeartikel.ch" at bounding box center [831, 244] width 734 height 35
click at [1252, 234] on span "Bearbeiten" at bounding box center [1252, 245] width 70 height 30
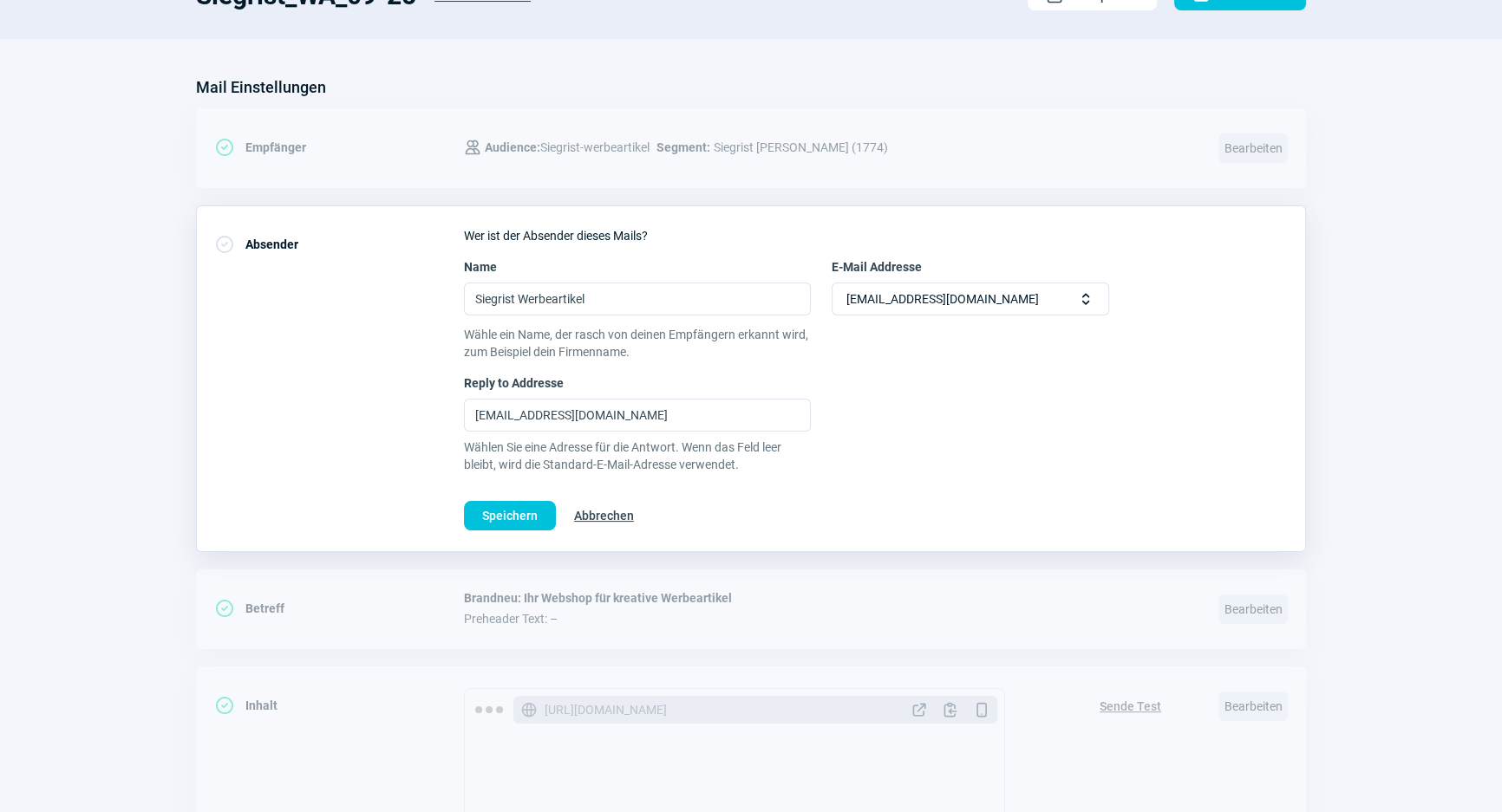
click at [1091, 294] on span "Selector icon" at bounding box center [1085, 298] width 17 height 17
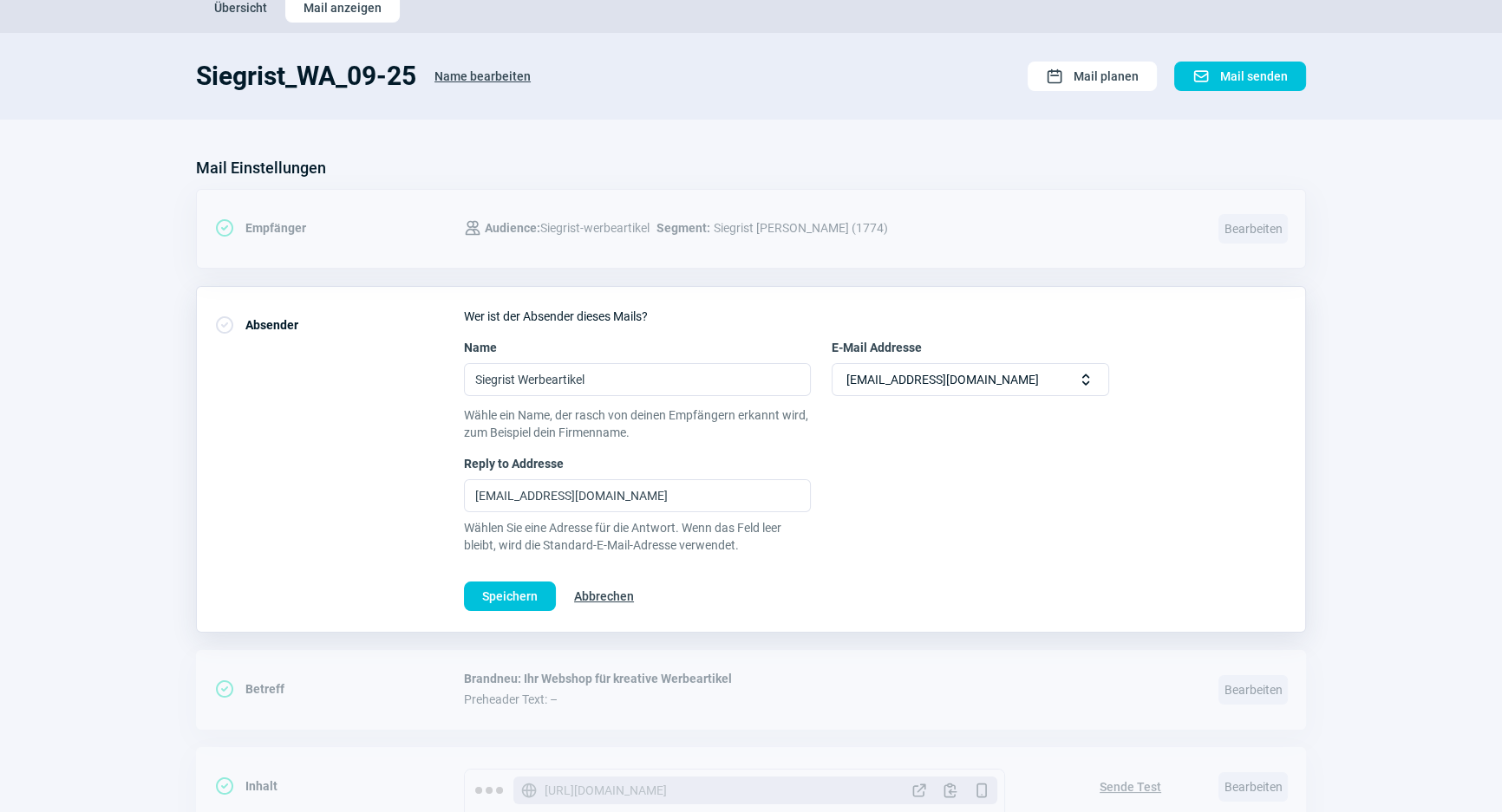
scroll to position [0, 0]
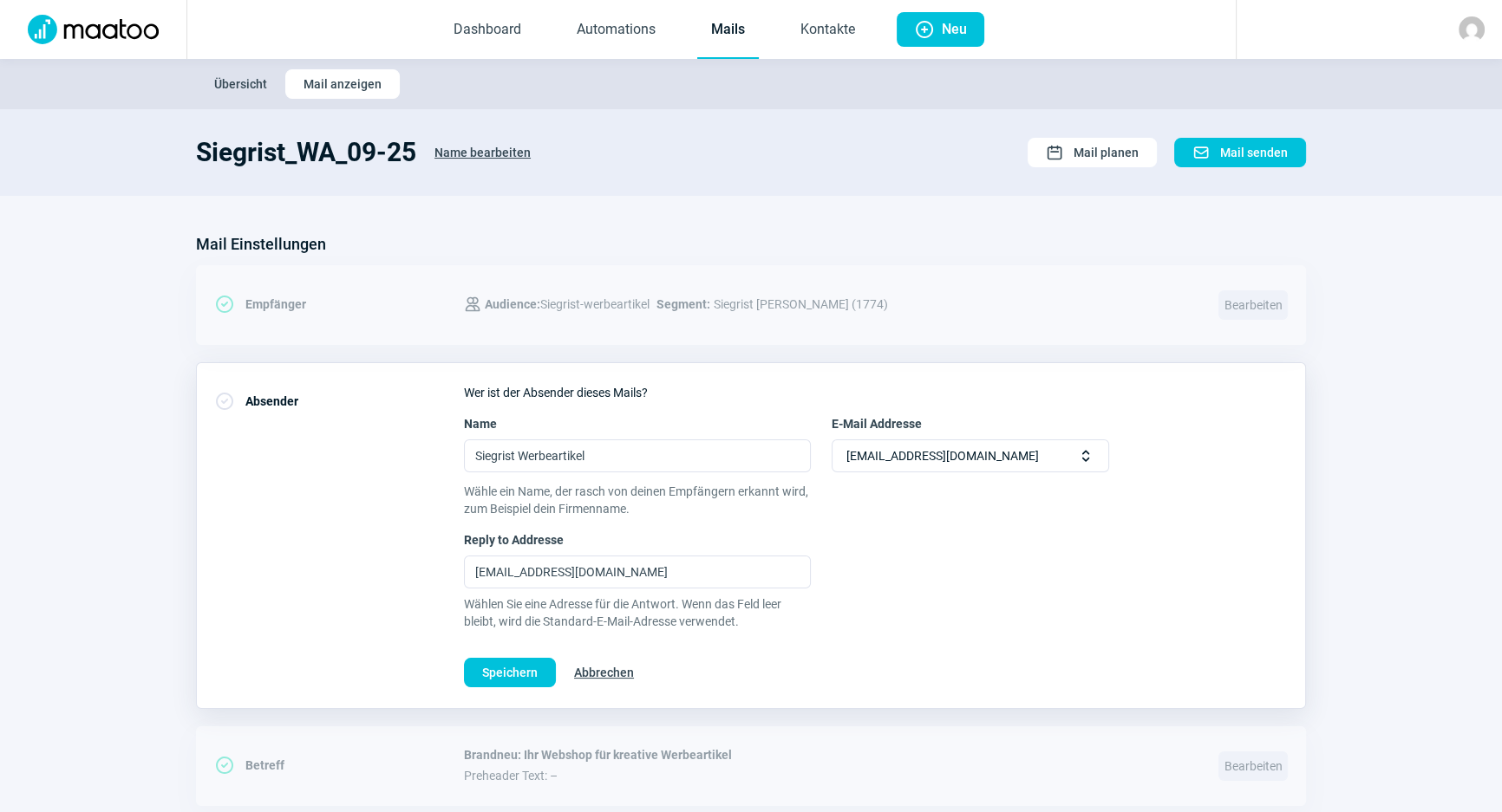
click at [1069, 347] on div "Mail Einstellungen CheckCircle icon Empfänger Users icon Audience: Siegrist-wer…" at bounding box center [751, 785] width 1109 height 1109
click at [906, 363] on div "CheckCircle icon Absender Wer ist der Absender dieses Mails? Name Siegrist Werb…" at bounding box center [751, 536] width 1109 height 347
drag, startPoint x: 770, startPoint y: 571, endPoint x: 198, endPoint y: 564, distance: 572.0
click at [198, 564] on div "CheckCircle icon Absender Wer ist der Absender dieses Mails? Name Siegrist Werb…" at bounding box center [751, 536] width 1109 height 347
click at [1014, 345] on div "Mail Einstellungen CheckCircle icon Empfänger Users icon Audience: Siegrist-wer…" at bounding box center [751, 785] width 1109 height 1109
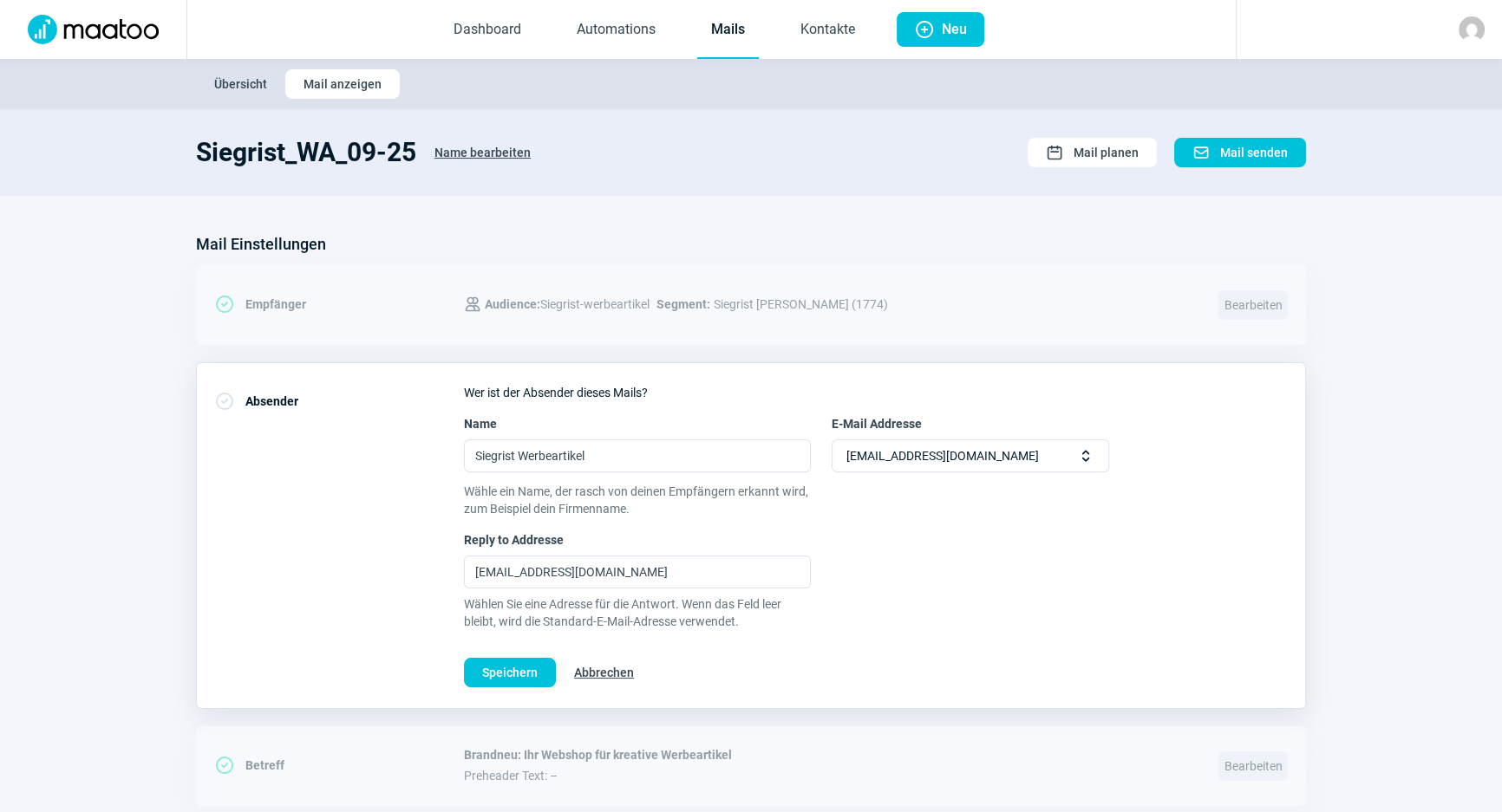
click at [626, 669] on span "Abbrechen" at bounding box center [603, 673] width 60 height 28
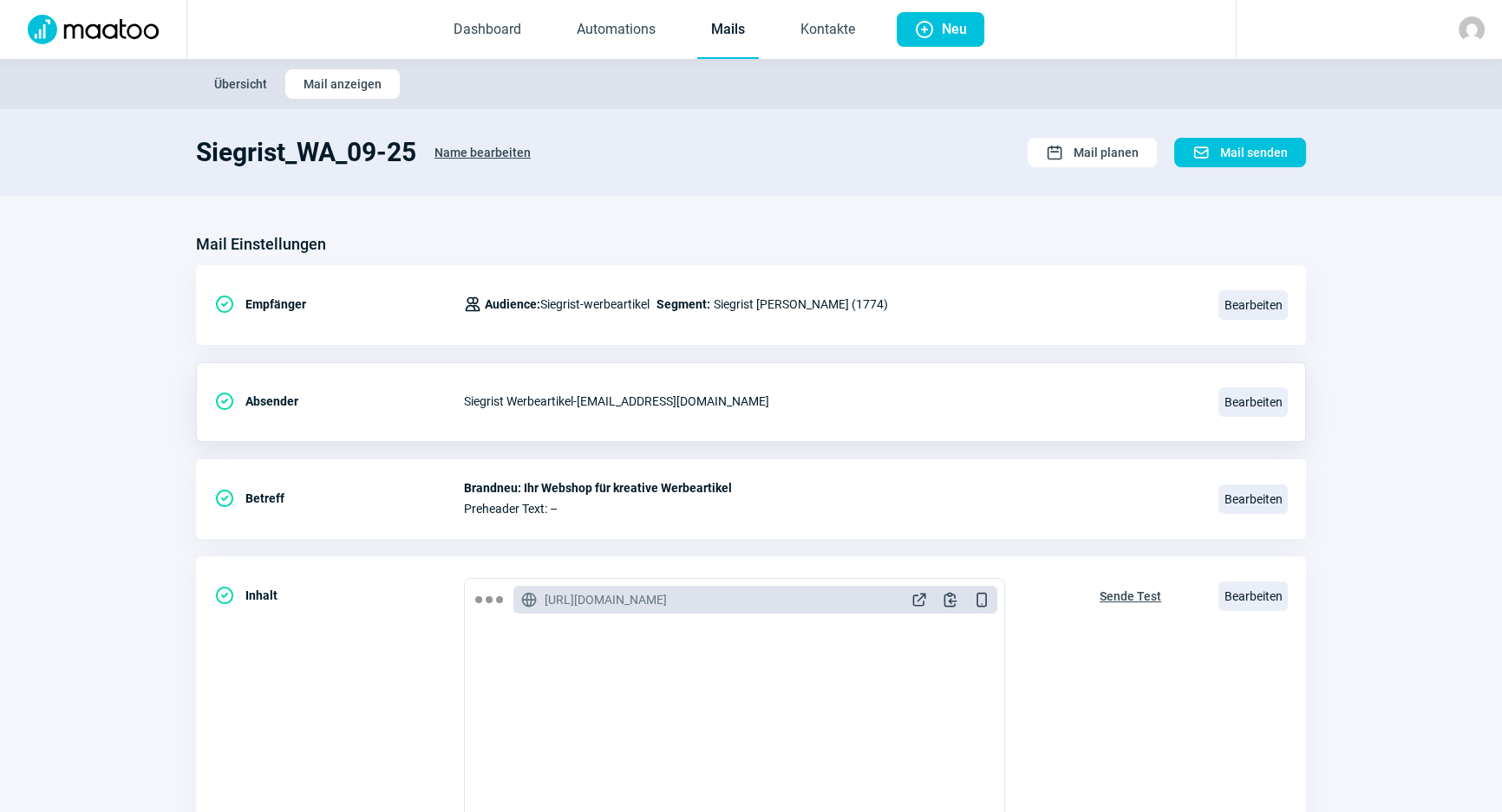
click at [1323, 29] on img at bounding box center [1471, 30] width 26 height 26
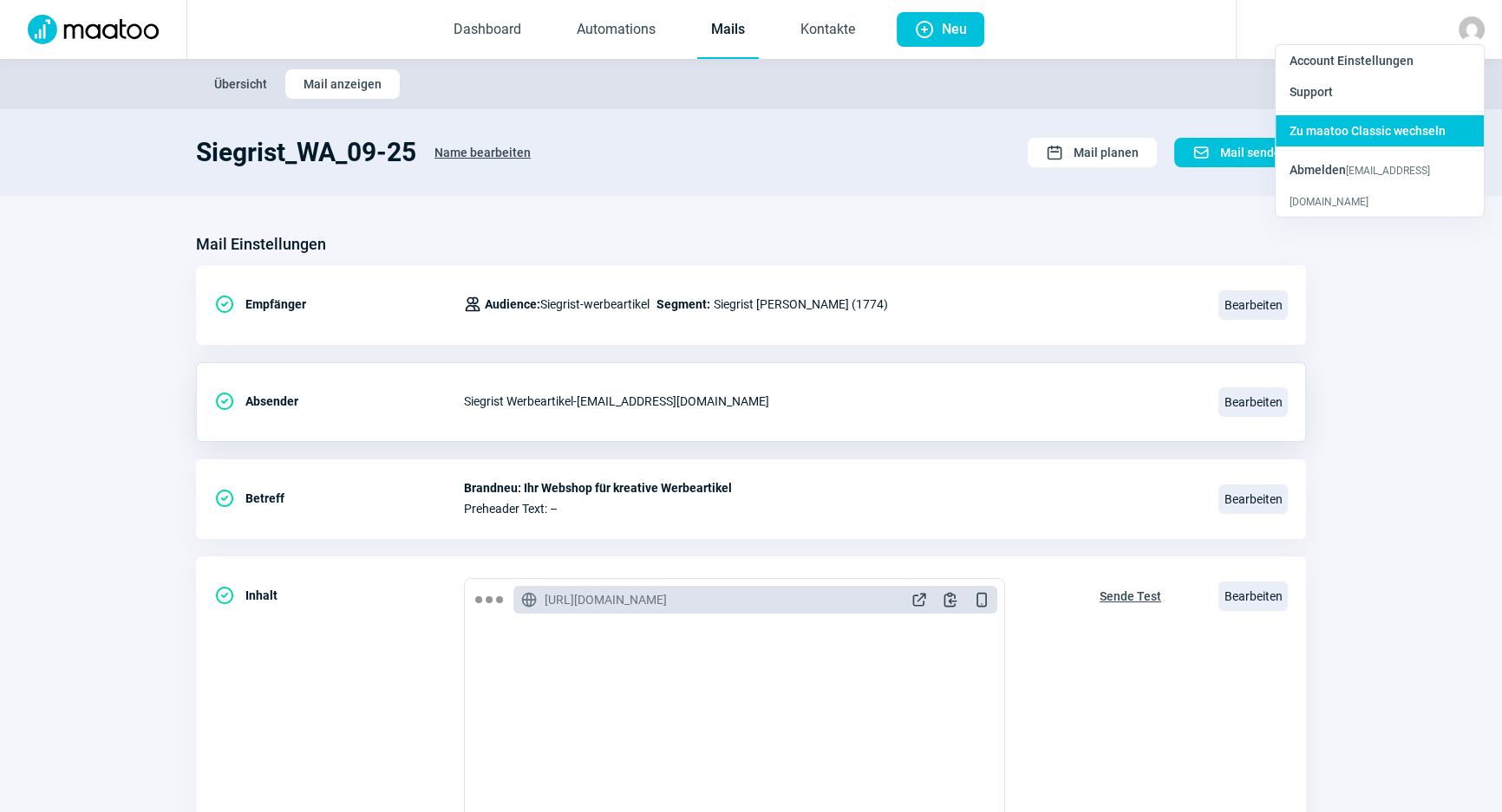
click at [1323, 121] on div "Zu maatoo Classic wechseln" at bounding box center [1379, 130] width 208 height 31
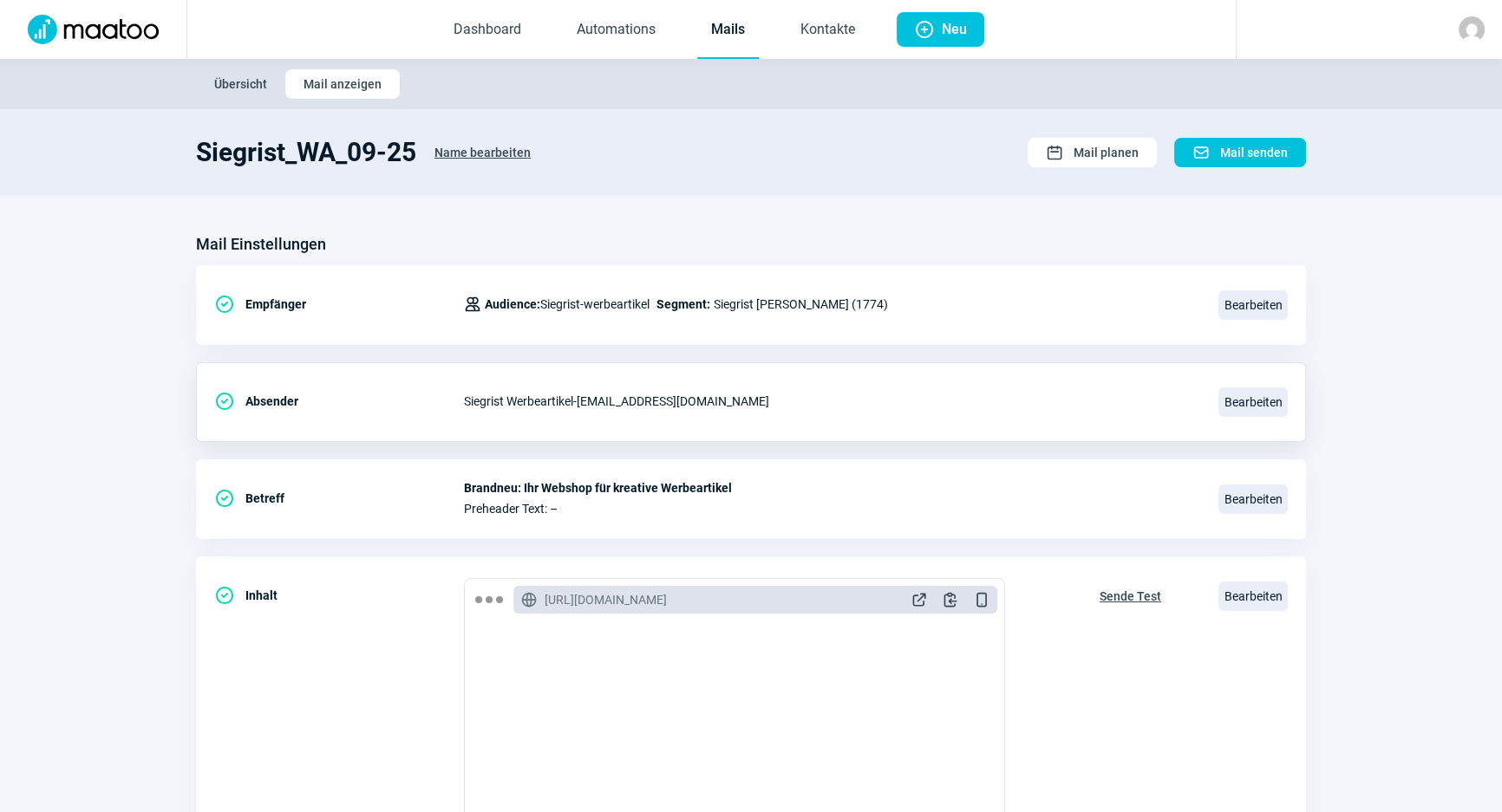
click at [978, 391] on div "Siegrist Werbeartikel - newsletter@siegrist-werbeartikel.ch" at bounding box center [831, 401] width 734 height 35
click at [1235, 395] on span "Bearbeiten" at bounding box center [1252, 403] width 70 height 30
